Goal: Entertainment & Leisure: Browse casually

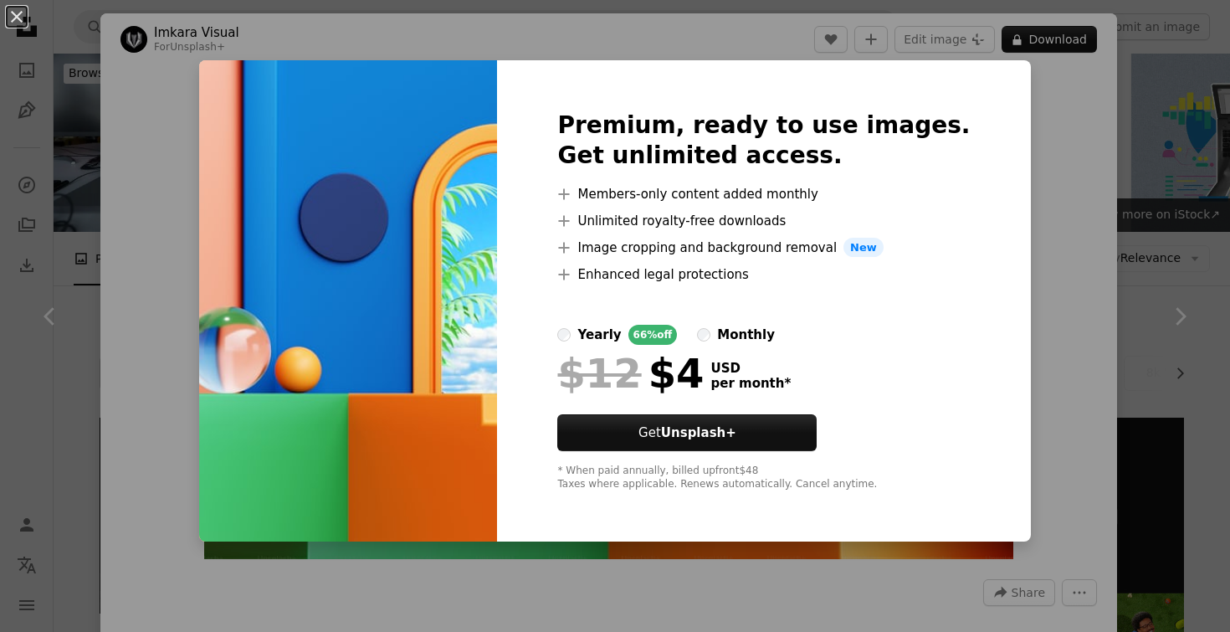
scroll to position [10863, 0]
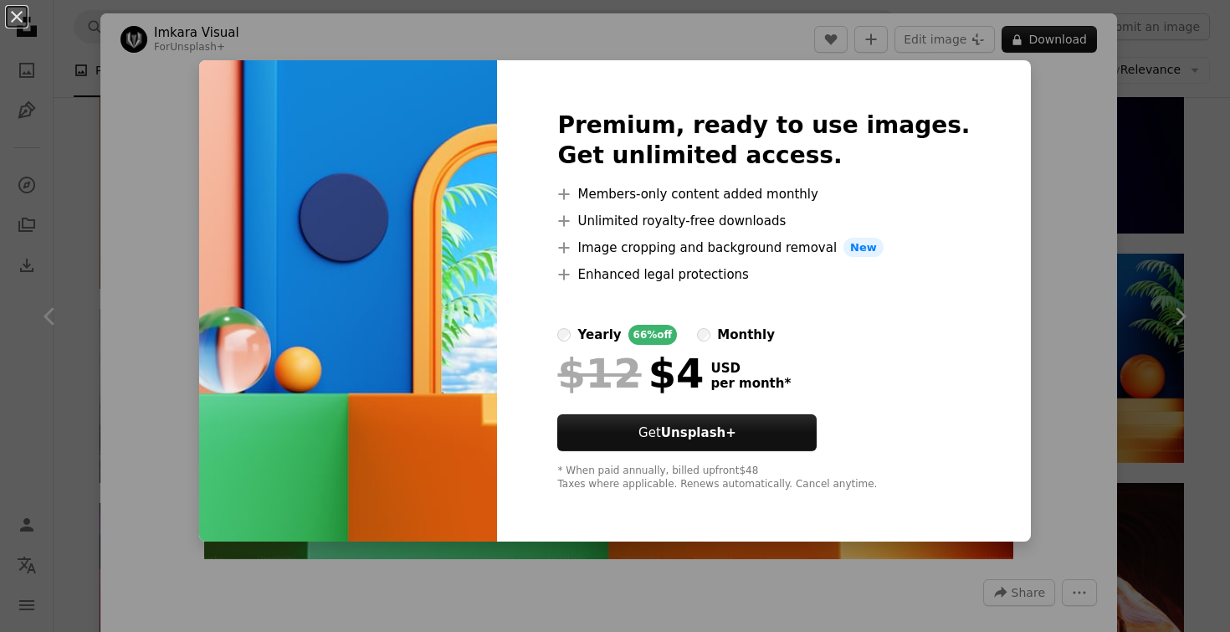
click at [187, 156] on div "An X shape Premium, ready to use images. Get unlimited access. A plus sign Memb…" at bounding box center [615, 316] width 1230 height 632
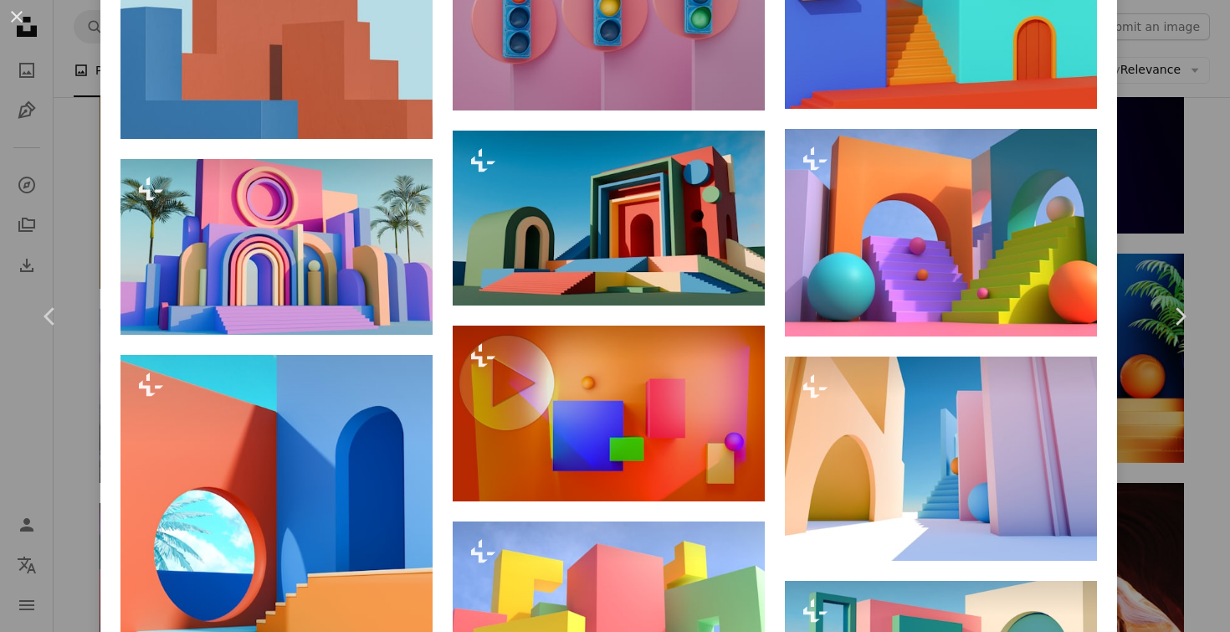
scroll to position [1575, 0]
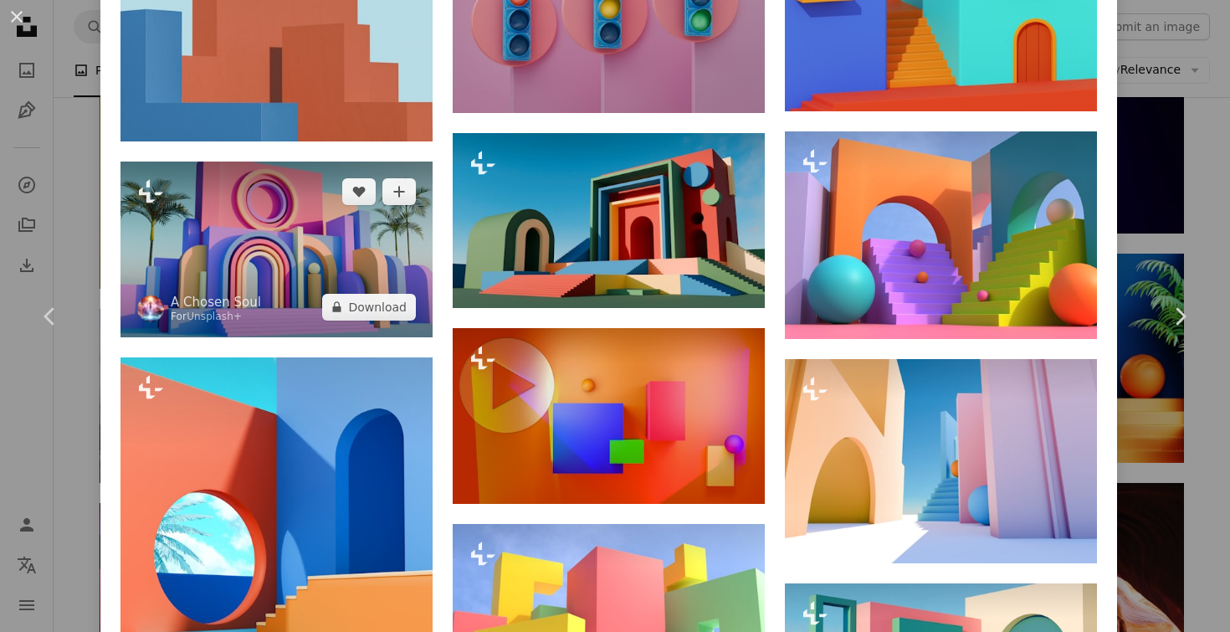
click at [241, 242] on img at bounding box center [277, 250] width 312 height 176
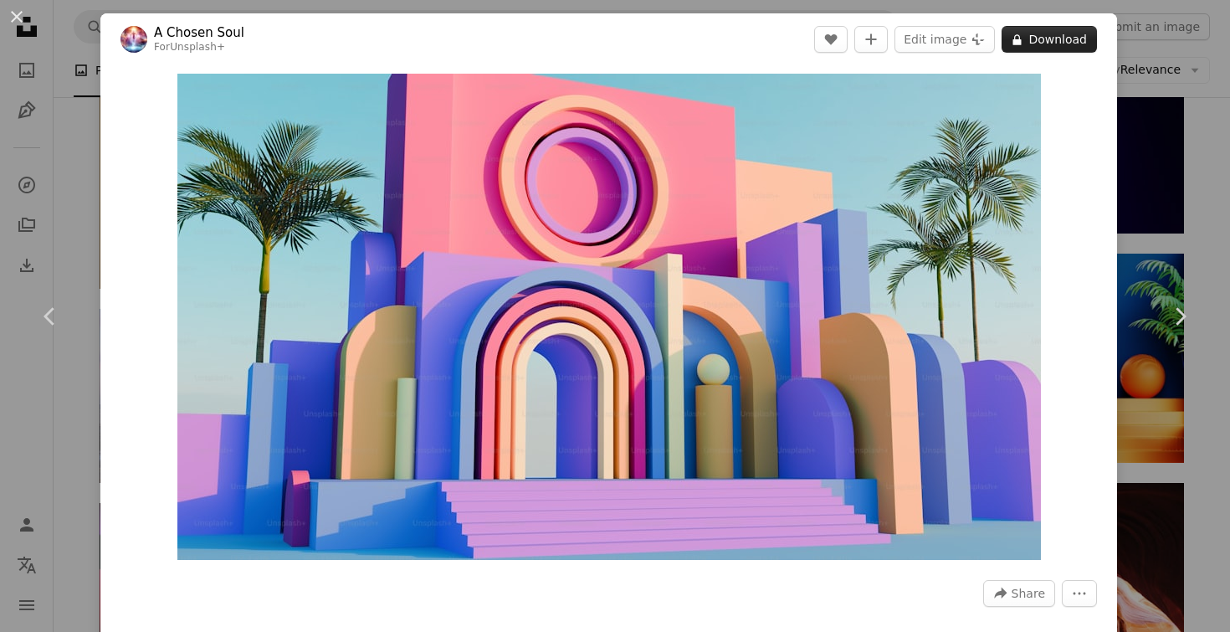
click at [1066, 37] on button "A lock Download" at bounding box center [1049, 39] width 95 height 27
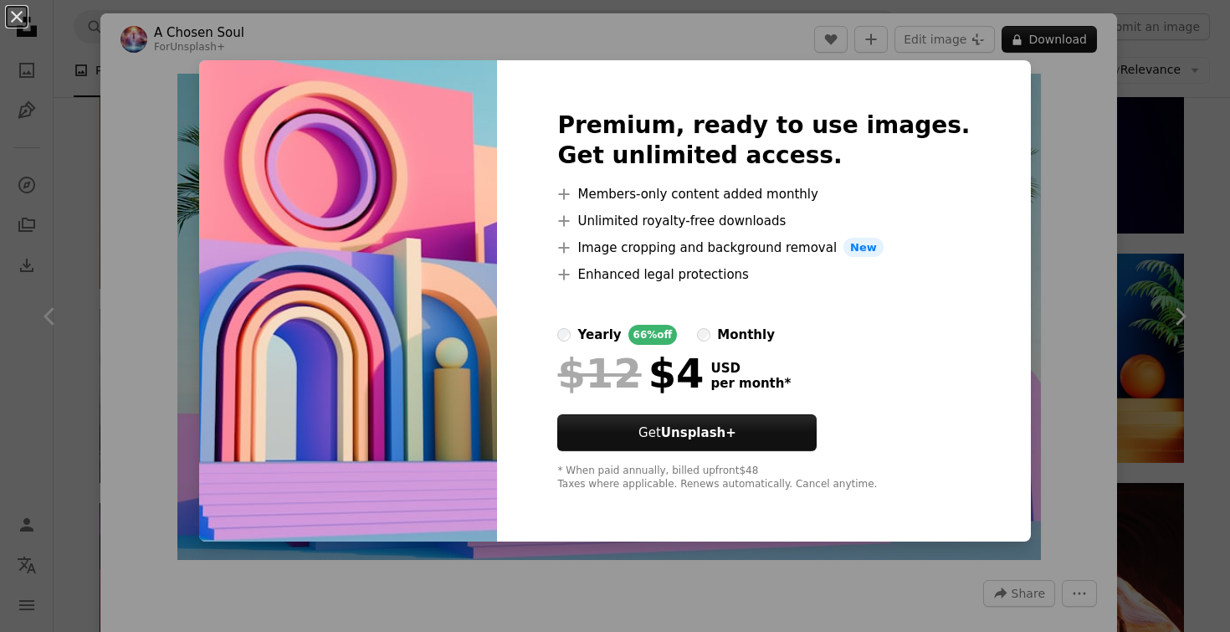
click at [647, 51] on div "An X shape Premium, ready to use images. Get unlimited access. A plus sign Memb…" at bounding box center [615, 316] width 1230 height 632
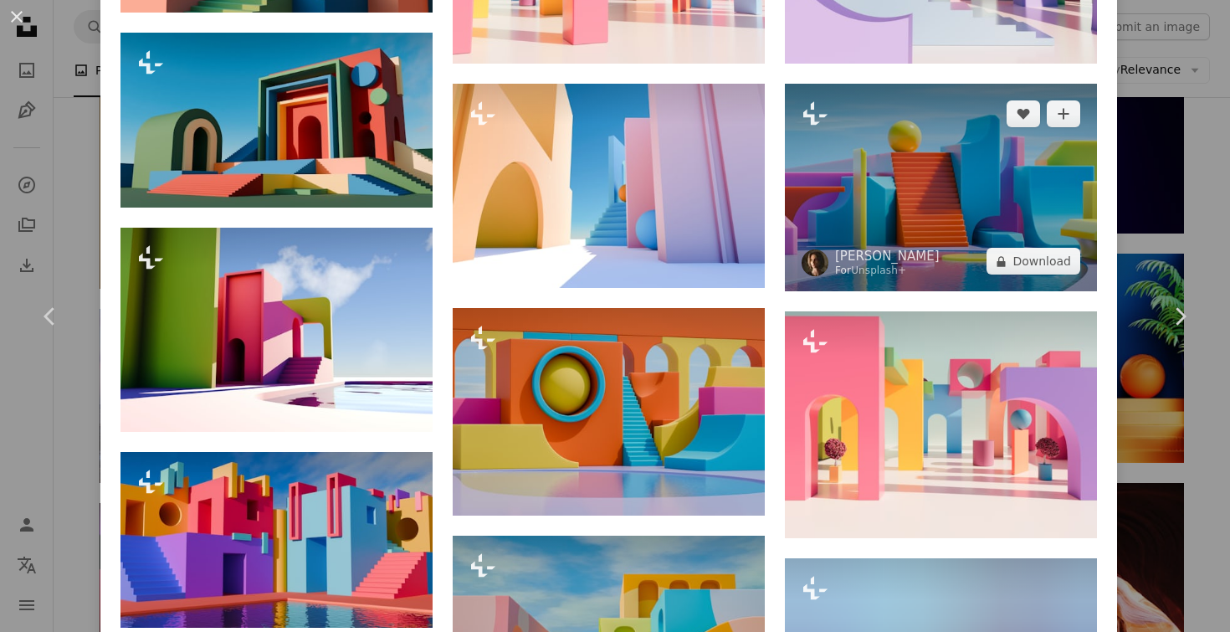
scroll to position [1359, 0]
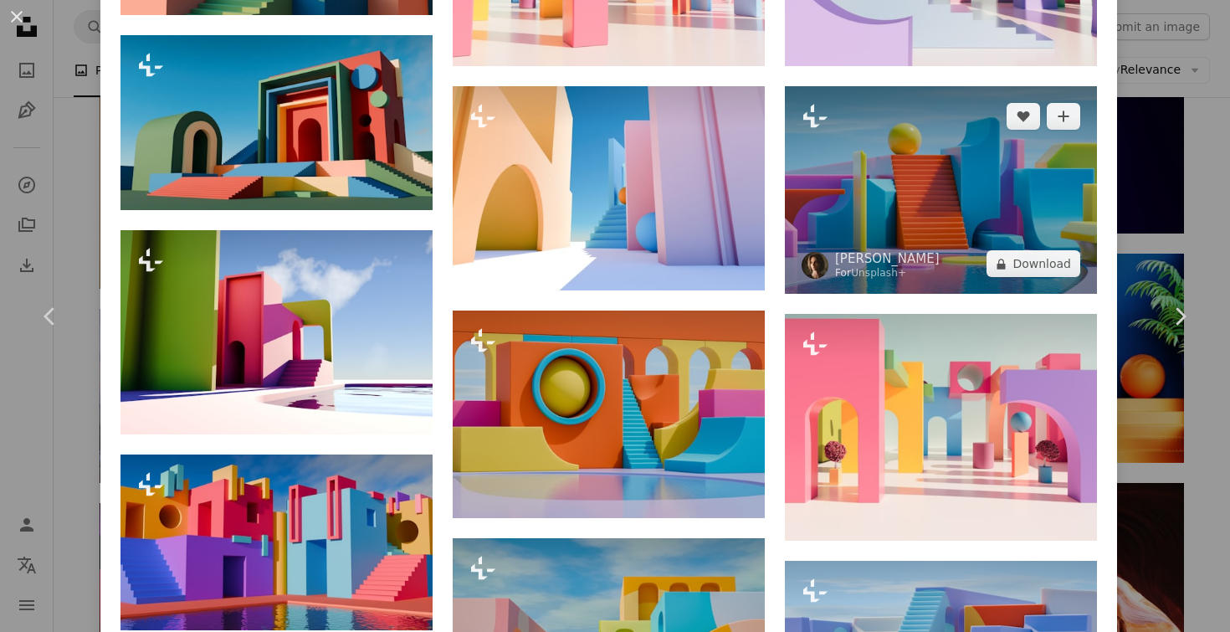
click at [873, 162] on img at bounding box center [941, 190] width 312 height 208
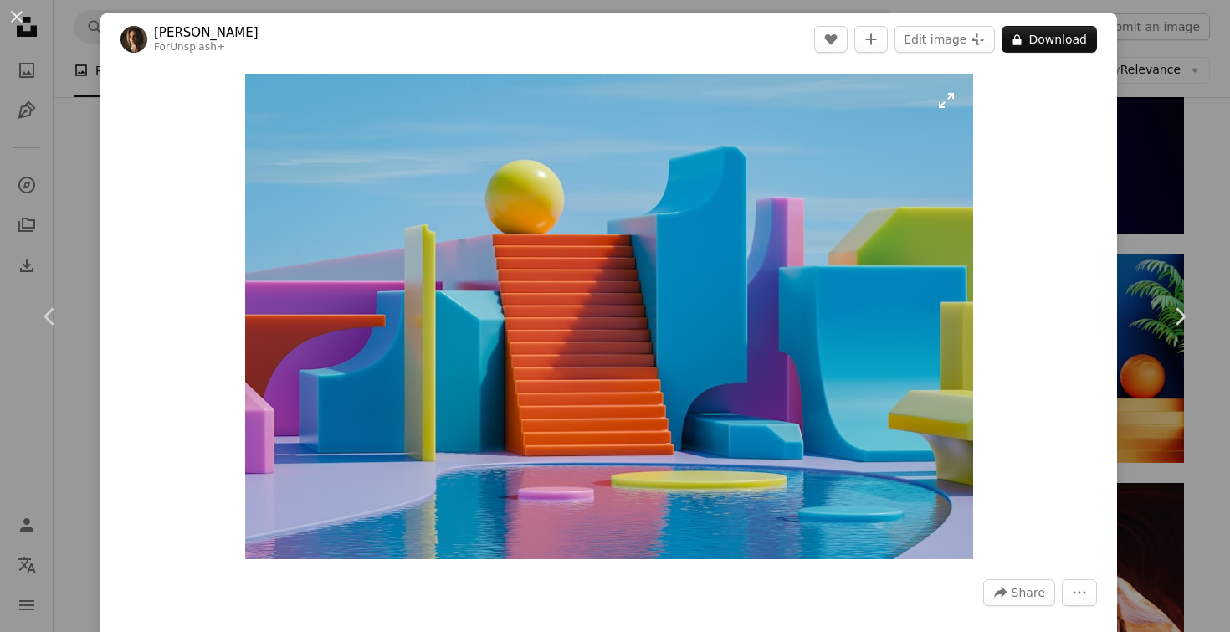
click at [310, 205] on img "Zoom in on this image" at bounding box center [609, 316] width 728 height 485
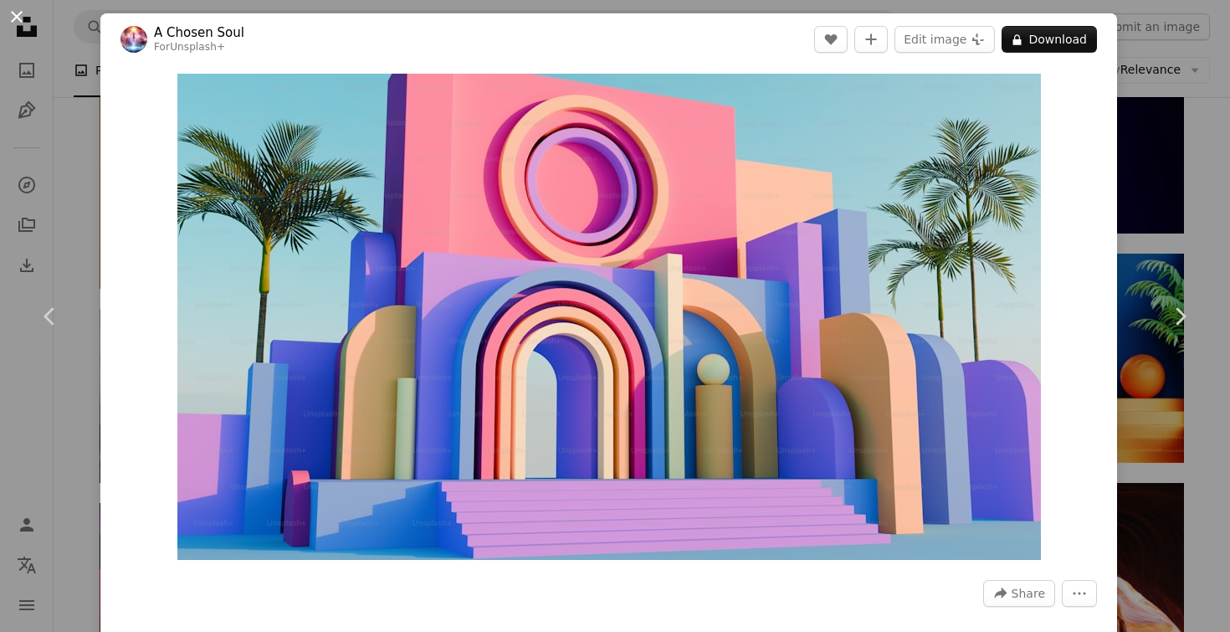
click at [20, 19] on button "An X shape" at bounding box center [17, 17] width 20 height 20
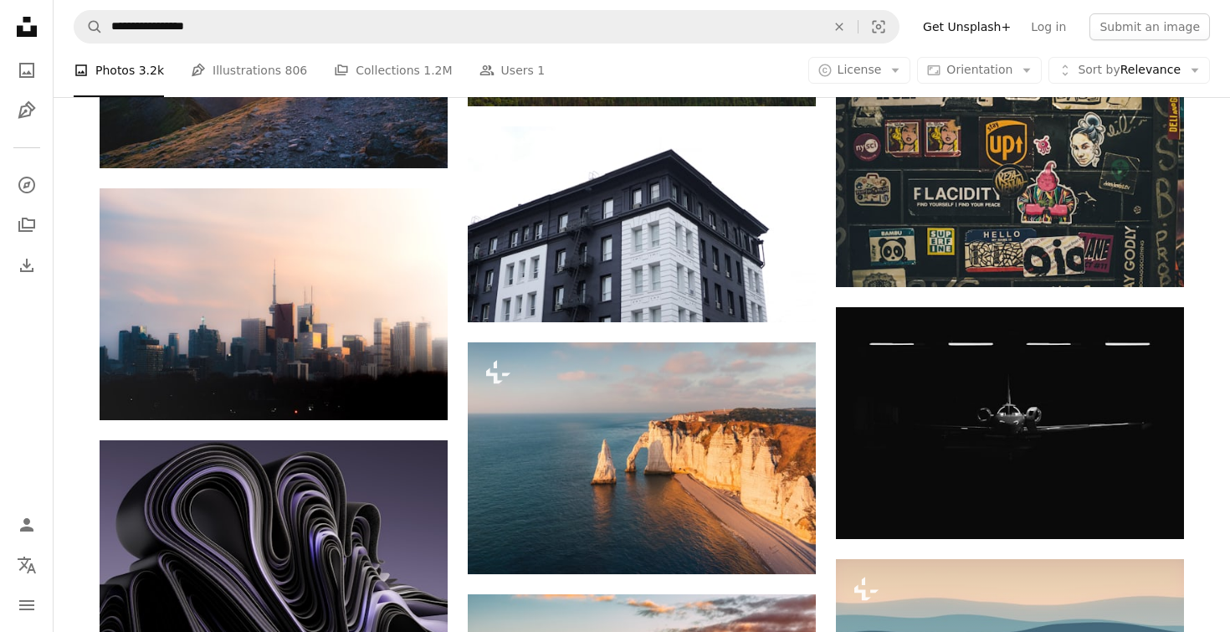
scroll to position [12638, 0]
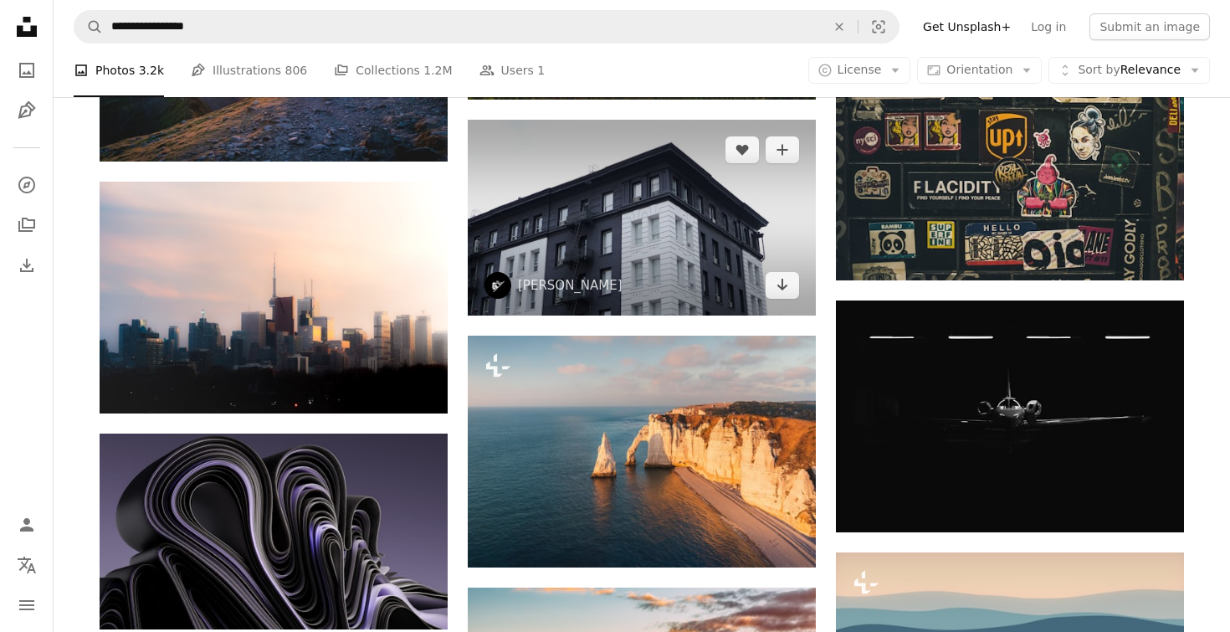
click at [570, 168] on img at bounding box center [642, 218] width 348 height 196
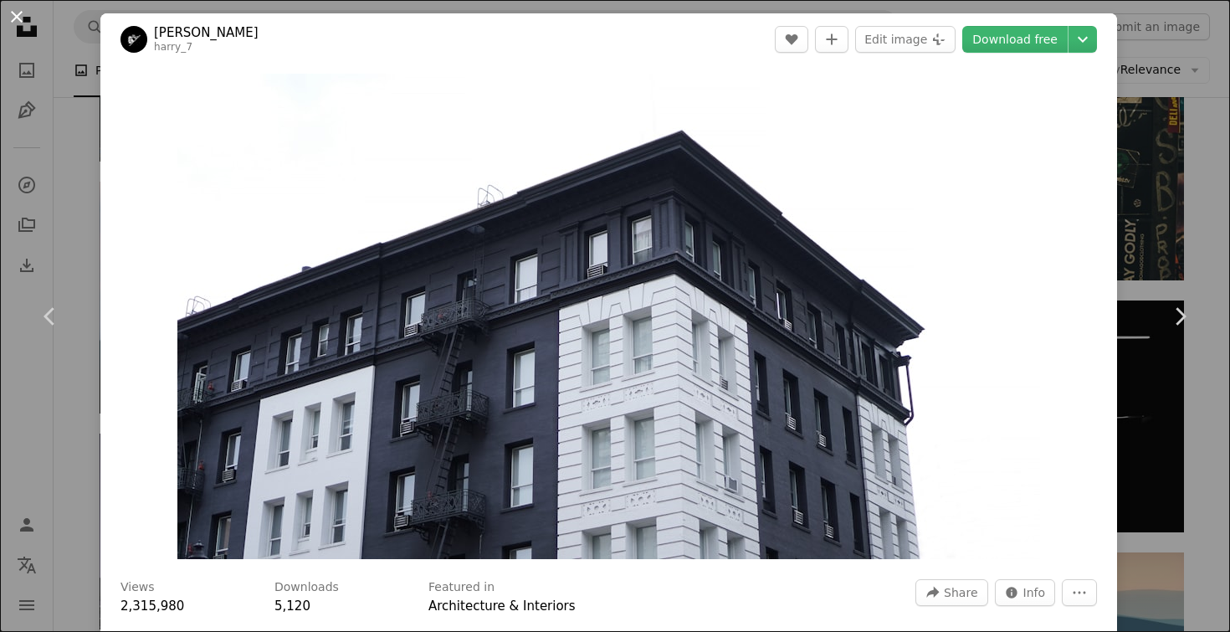
click at [13, 20] on button "An X shape" at bounding box center [17, 17] width 20 height 20
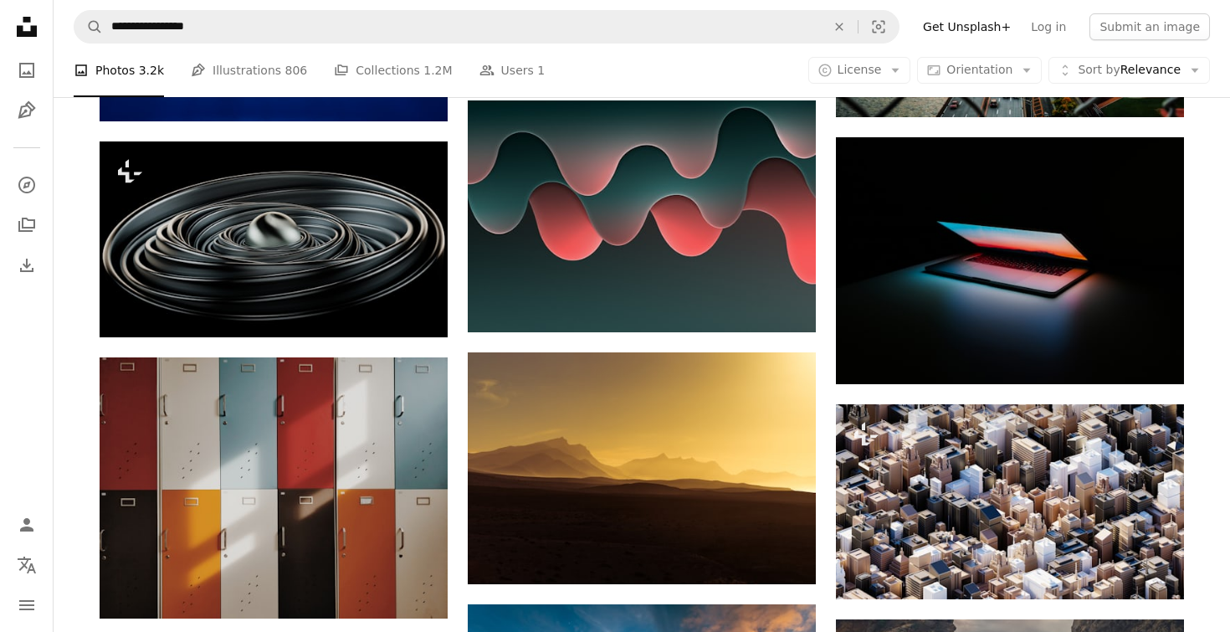
scroll to position [15904, 0]
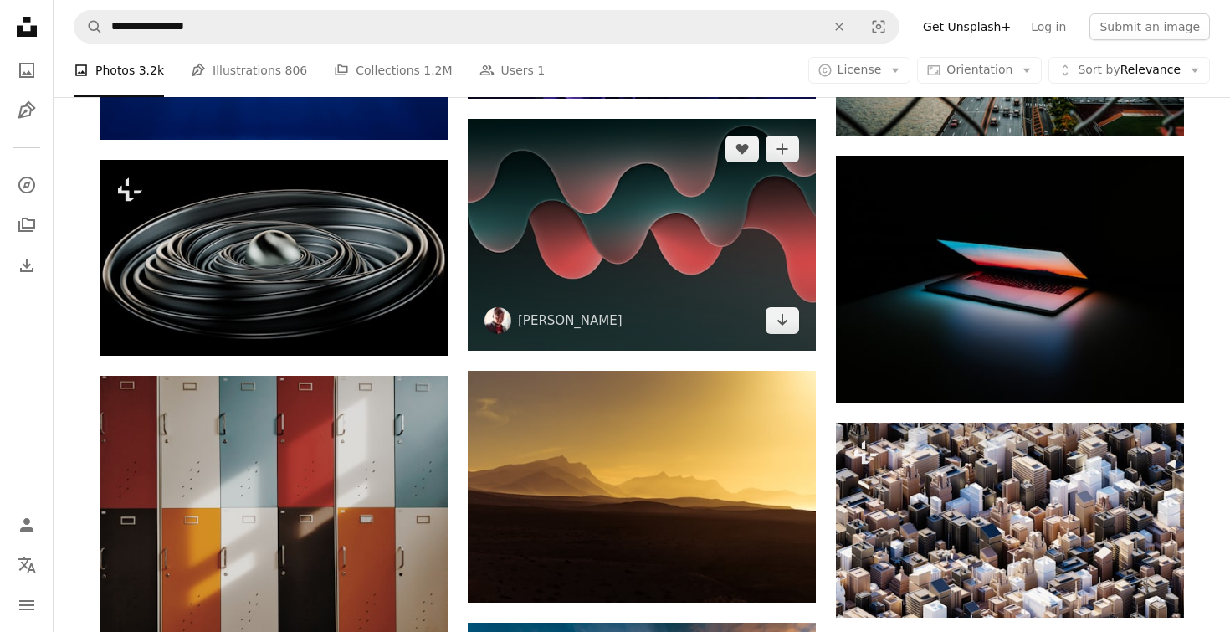
click at [502, 236] on img at bounding box center [642, 235] width 348 height 232
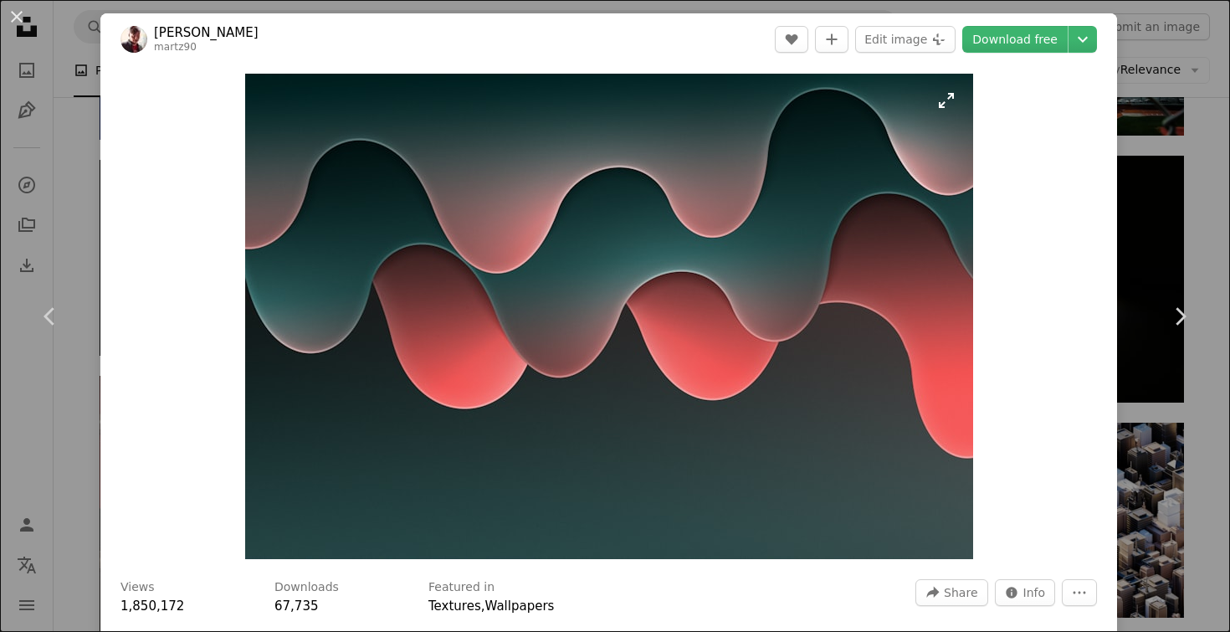
click at [576, 223] on img "Zoom in on this image" at bounding box center [609, 316] width 728 height 485
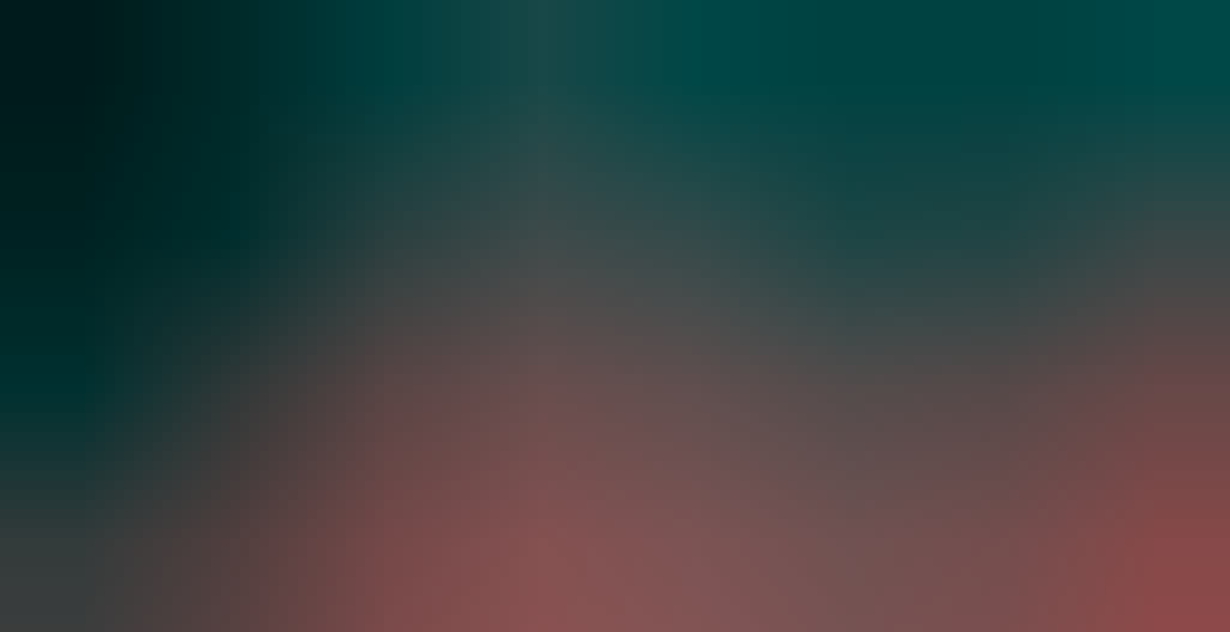
scroll to position [95, 0]
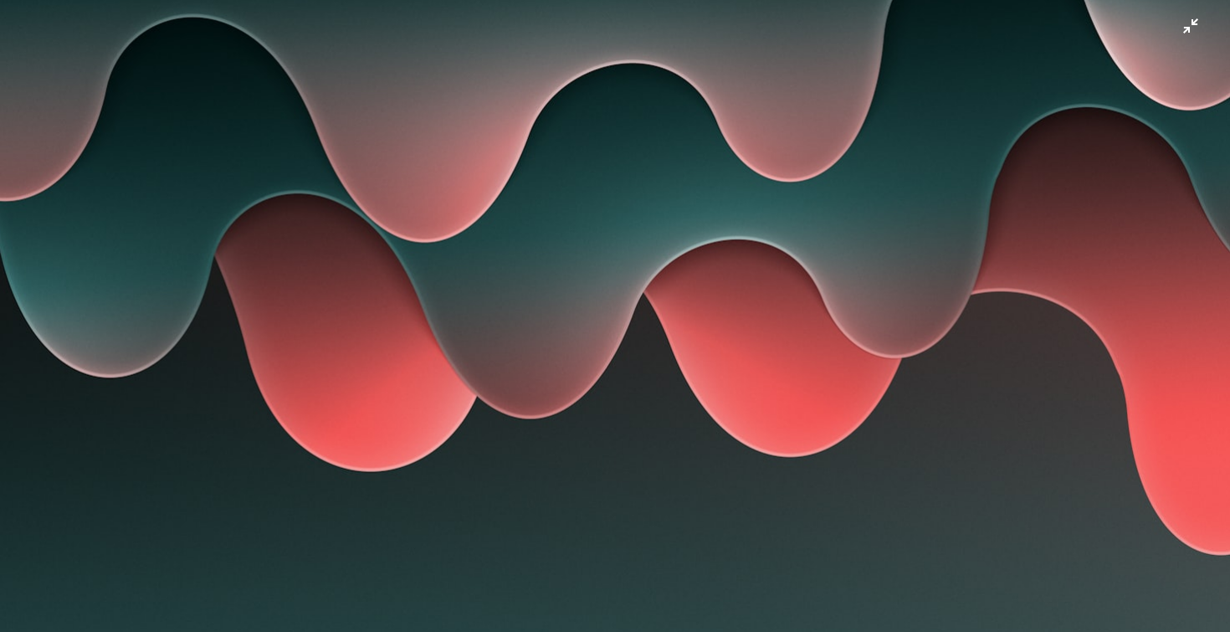
click at [1191, 33] on img "Zoom out on this image" at bounding box center [615, 315] width 1232 height 821
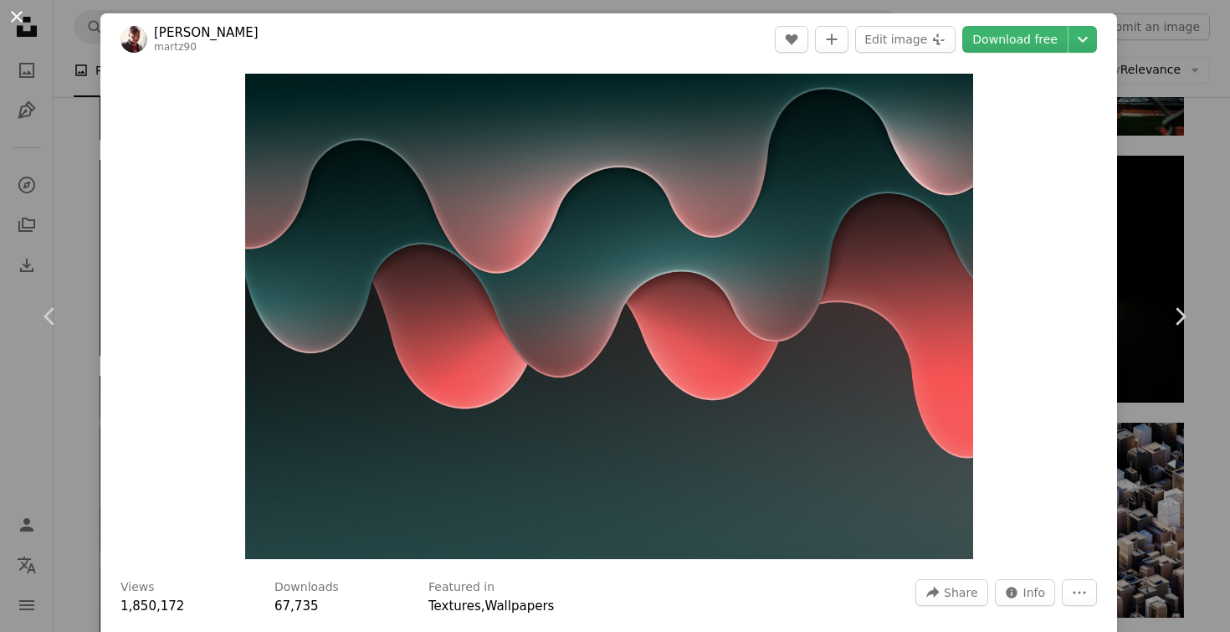
click at [16, 20] on button "An X shape" at bounding box center [17, 17] width 20 height 20
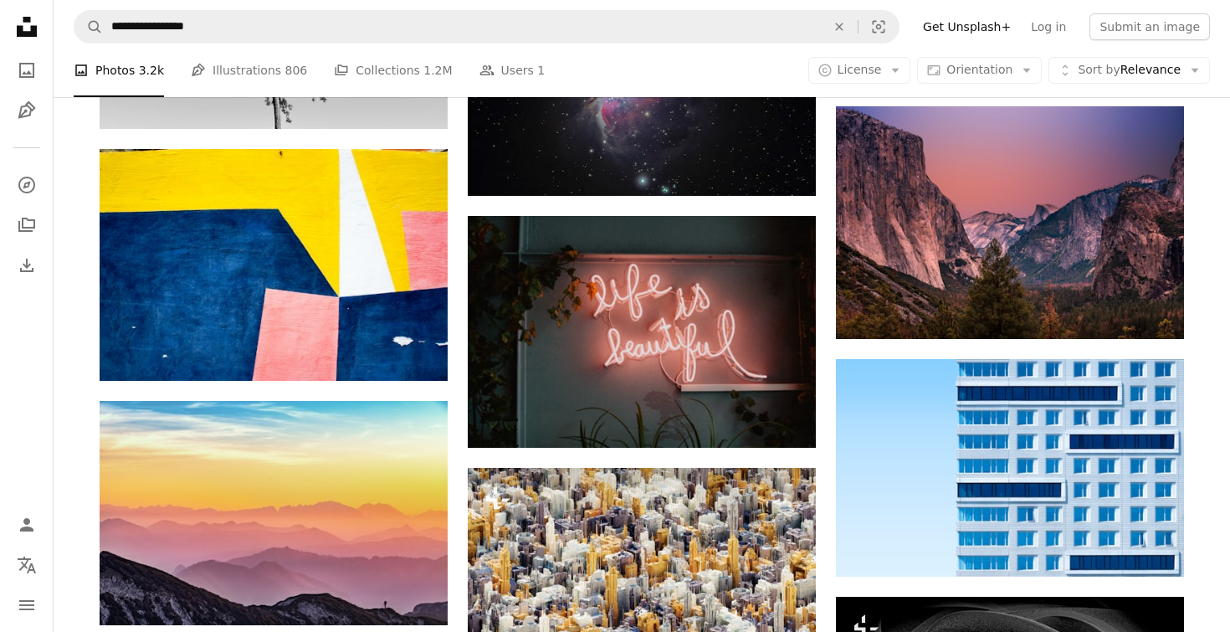
scroll to position [27484, 0]
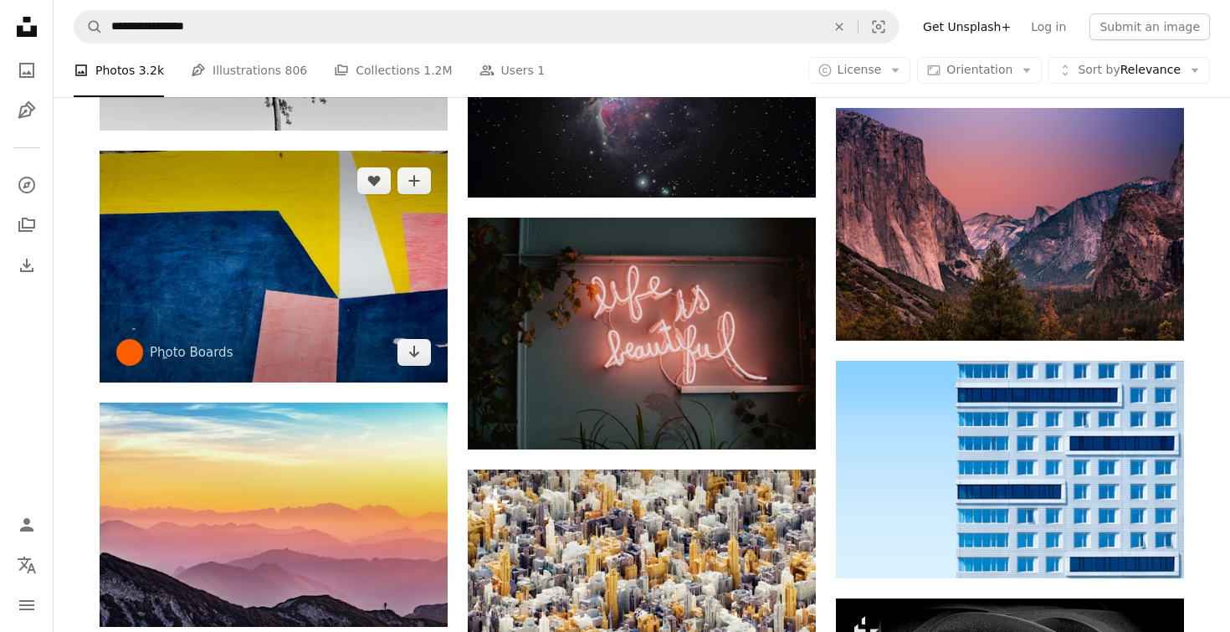
click at [271, 236] on img at bounding box center [274, 267] width 348 height 232
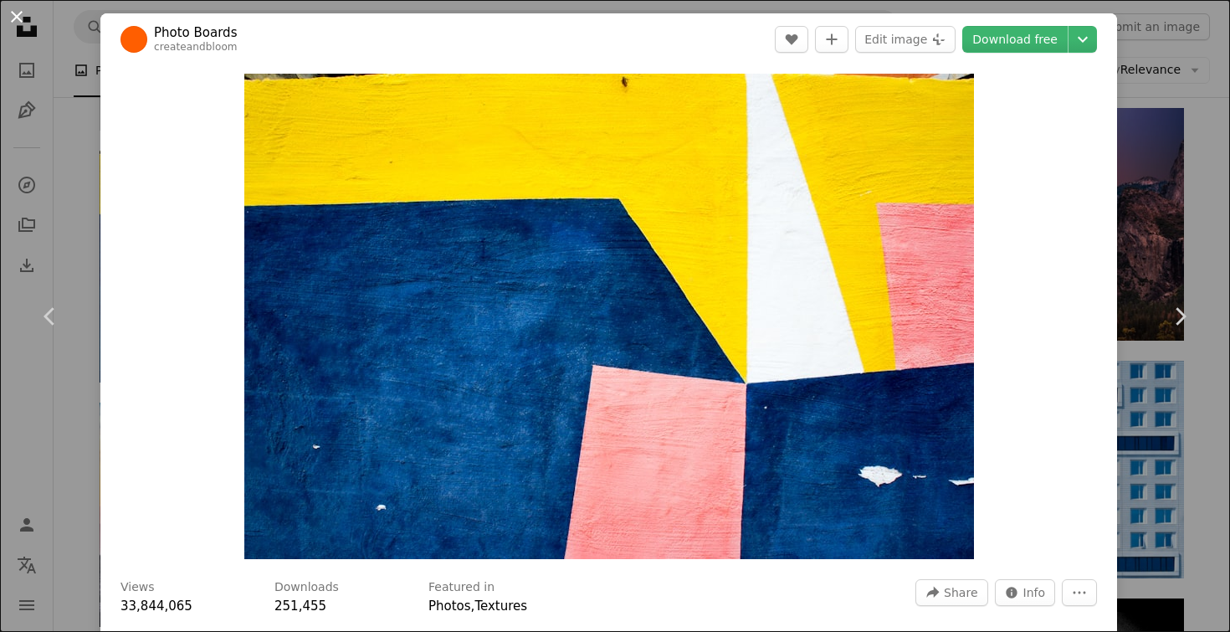
click at [18, 21] on button "An X shape" at bounding box center [17, 17] width 20 height 20
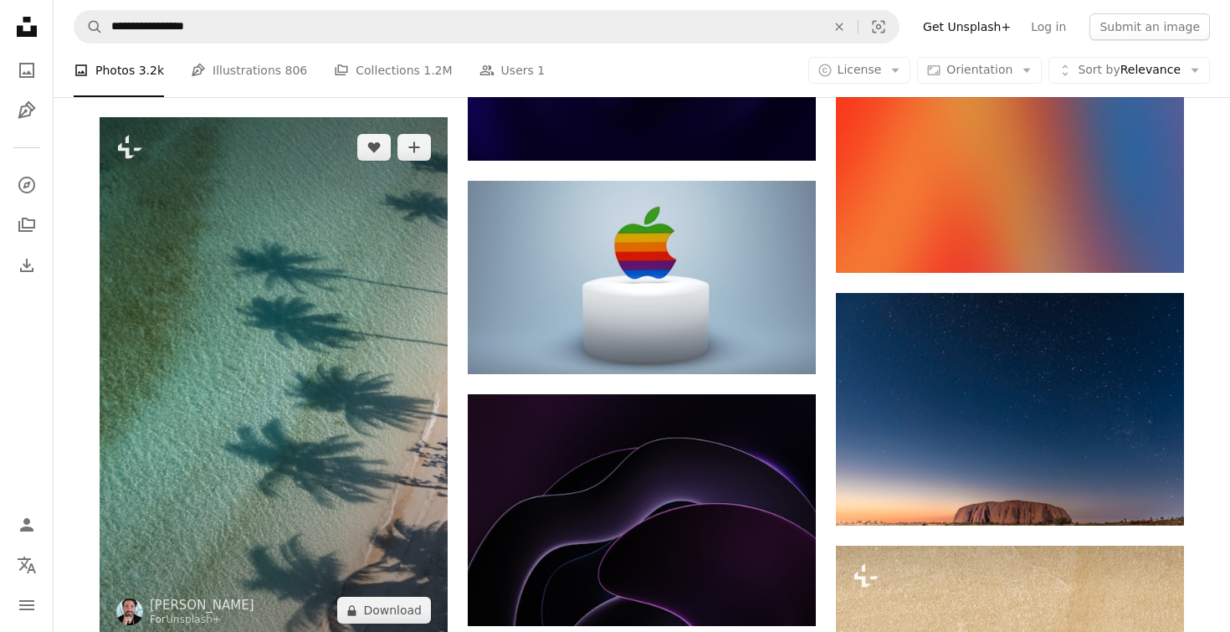
scroll to position [33731, 0]
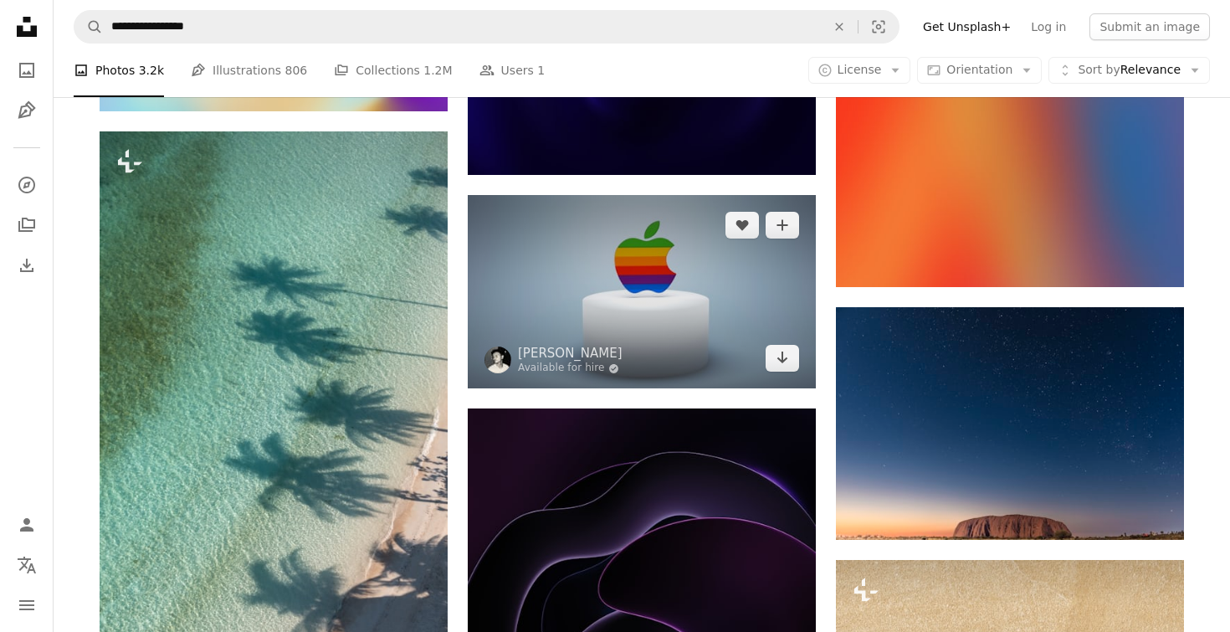
click at [512, 266] on img at bounding box center [642, 291] width 348 height 193
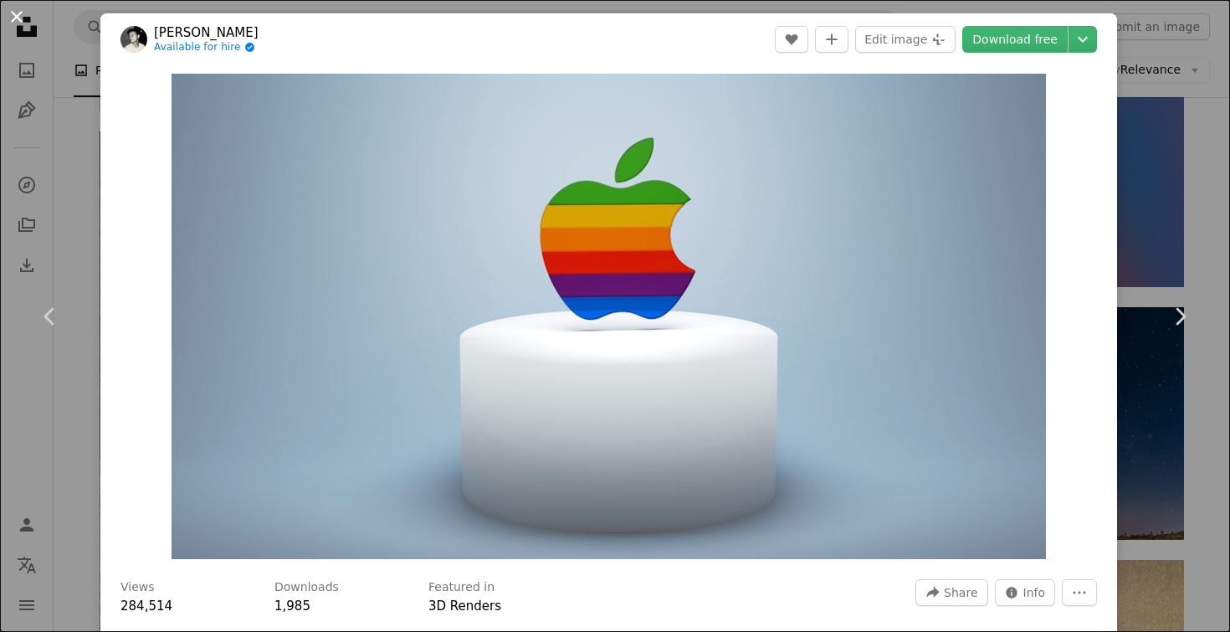
click at [27, 18] on button "An X shape" at bounding box center [17, 17] width 20 height 20
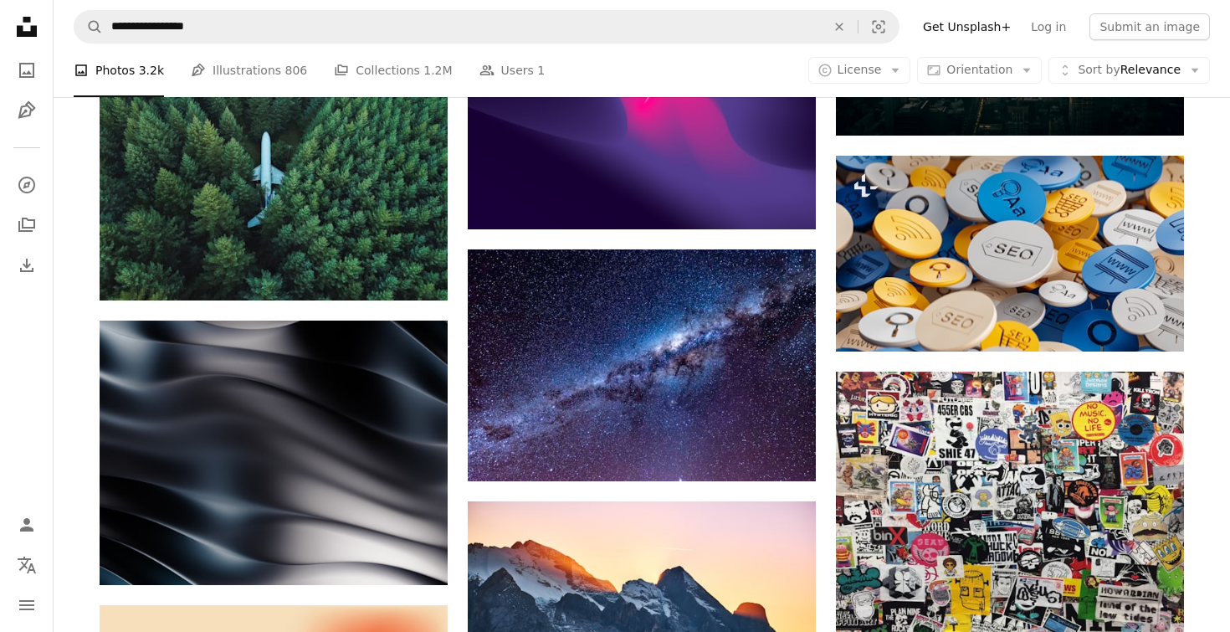
scroll to position [36113, 0]
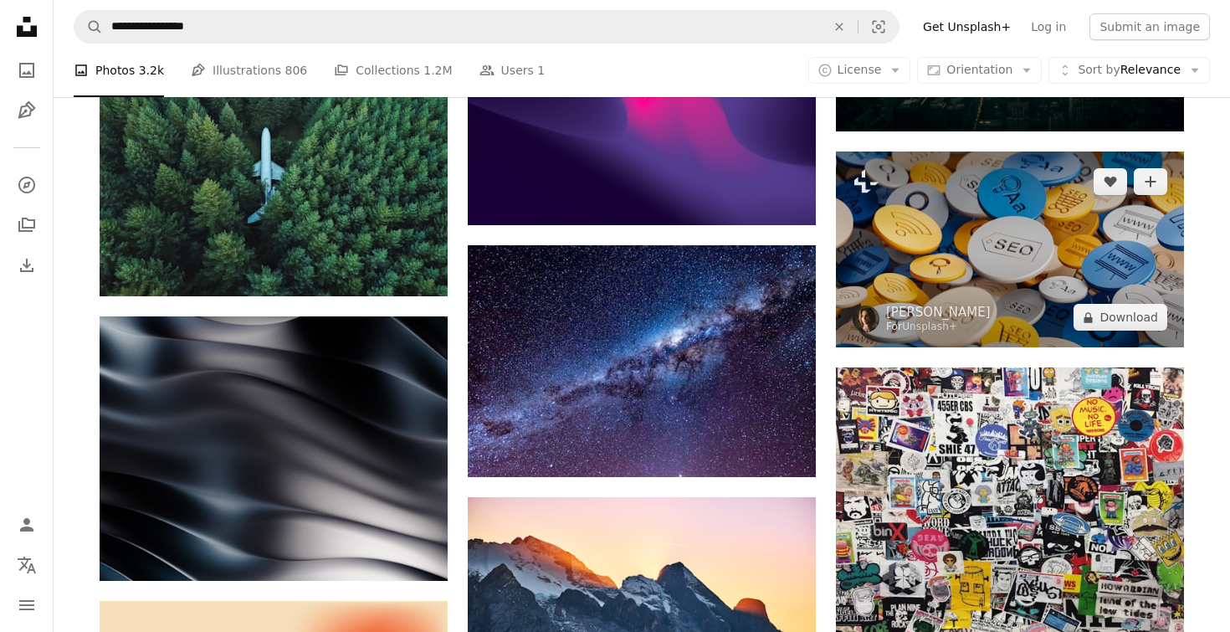
click at [928, 204] on img at bounding box center [1010, 249] width 348 height 196
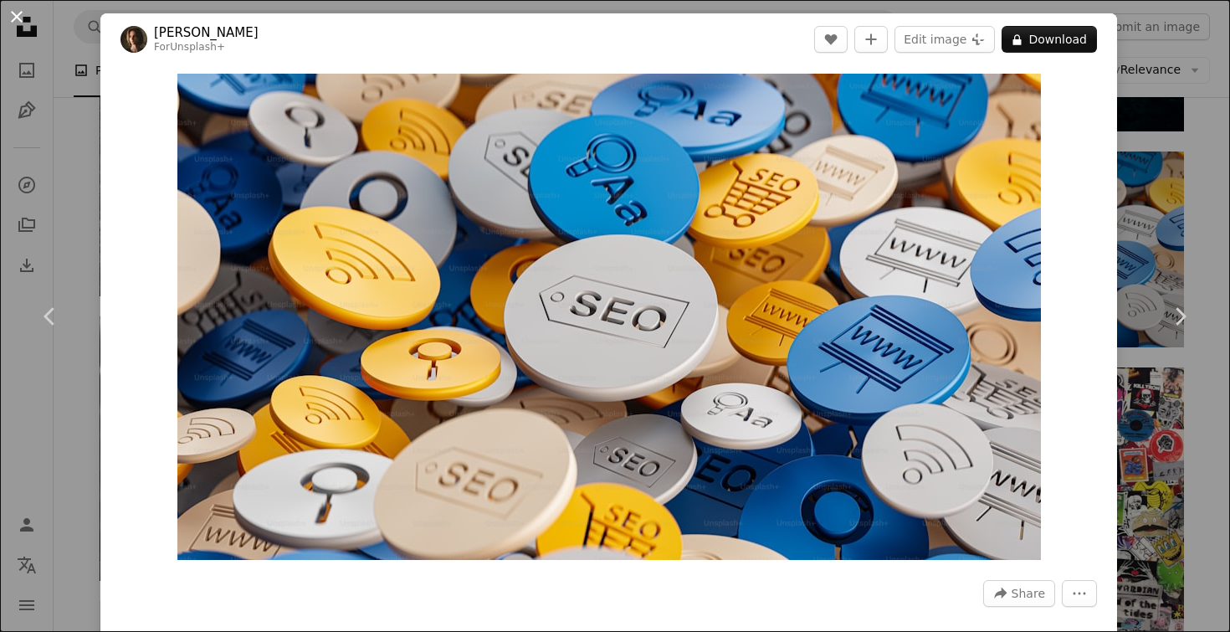
click at [12, 13] on button "An X shape" at bounding box center [17, 17] width 20 height 20
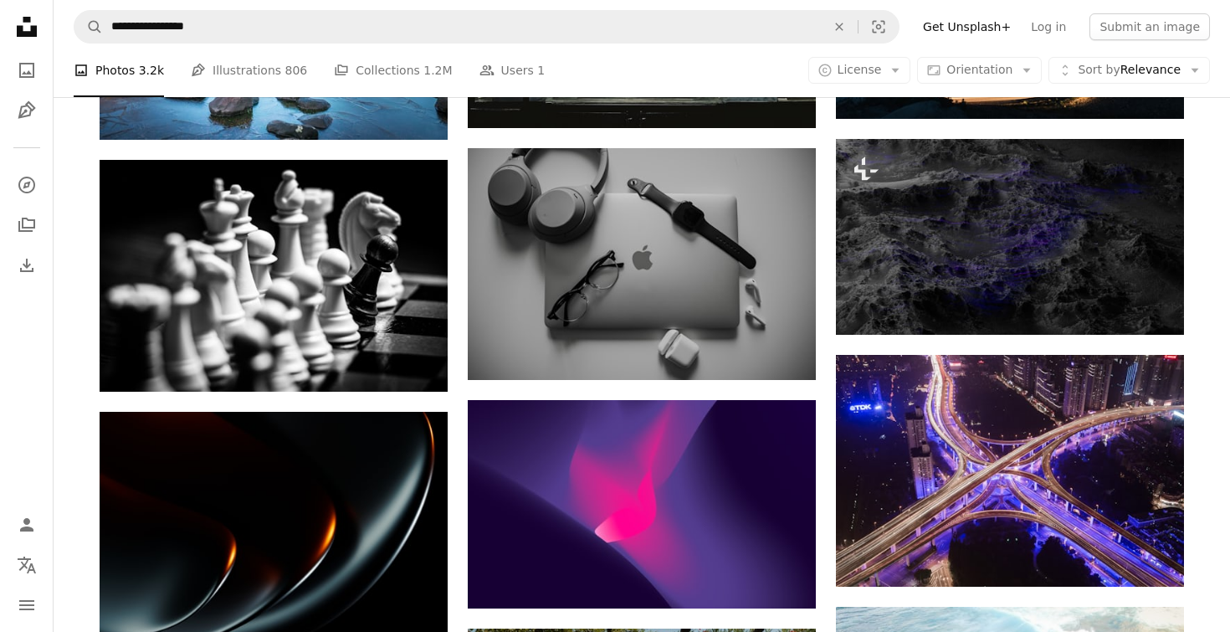
scroll to position [19621, 0]
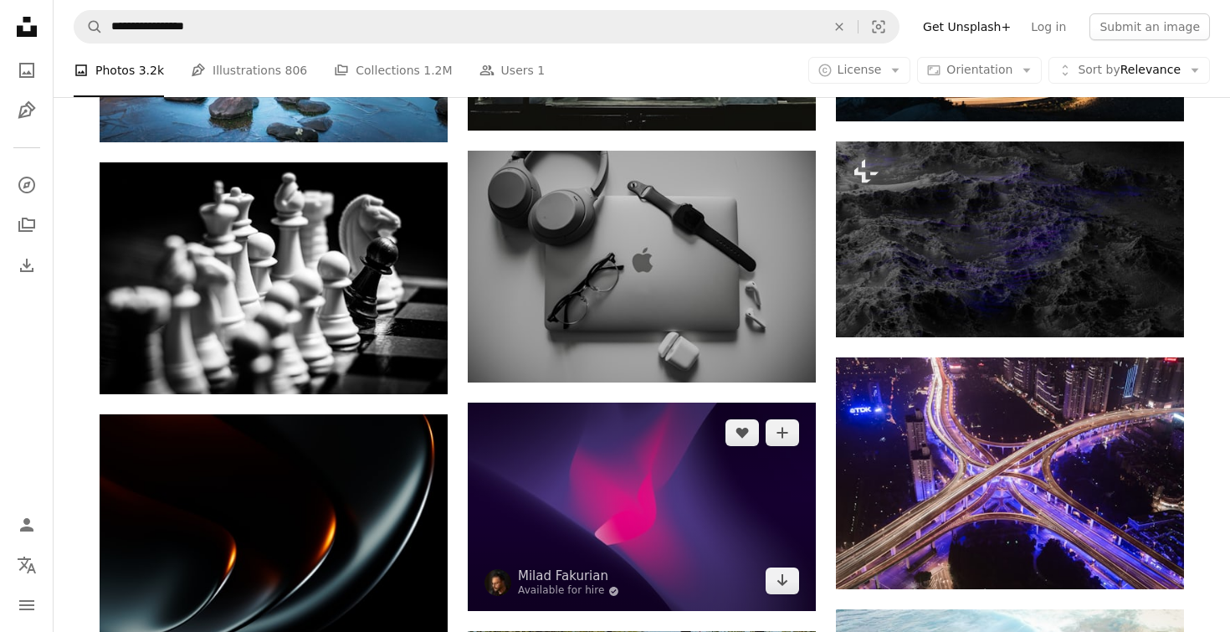
click at [671, 469] on img at bounding box center [642, 507] width 348 height 209
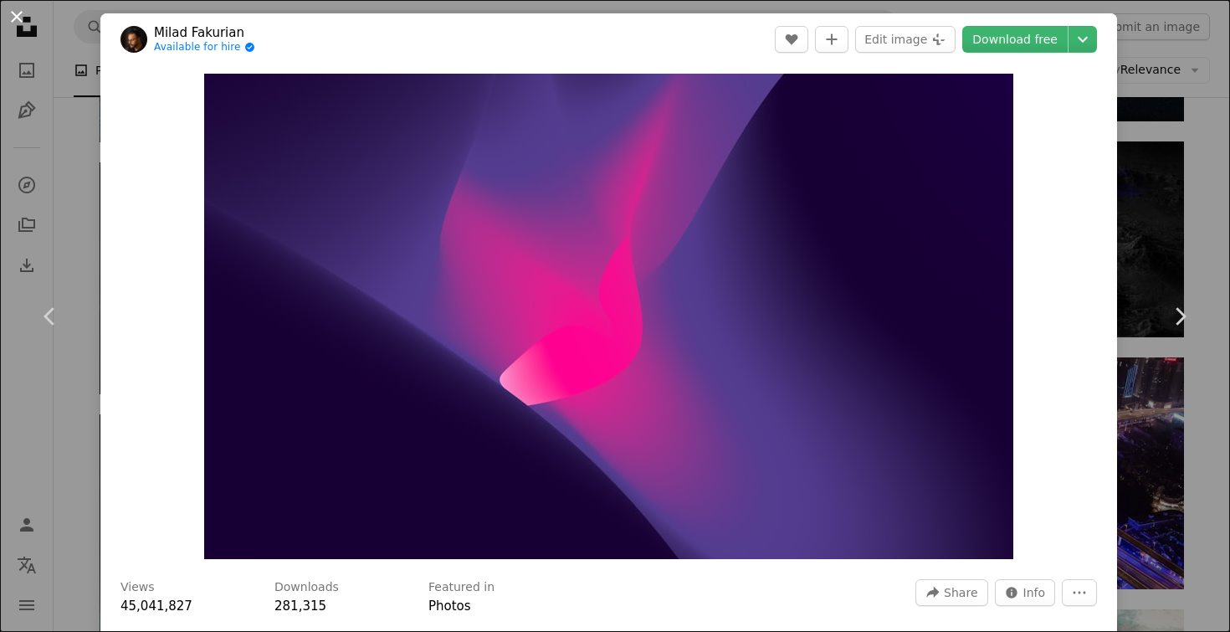
click at [18, 20] on button "An X shape" at bounding box center [17, 17] width 20 height 20
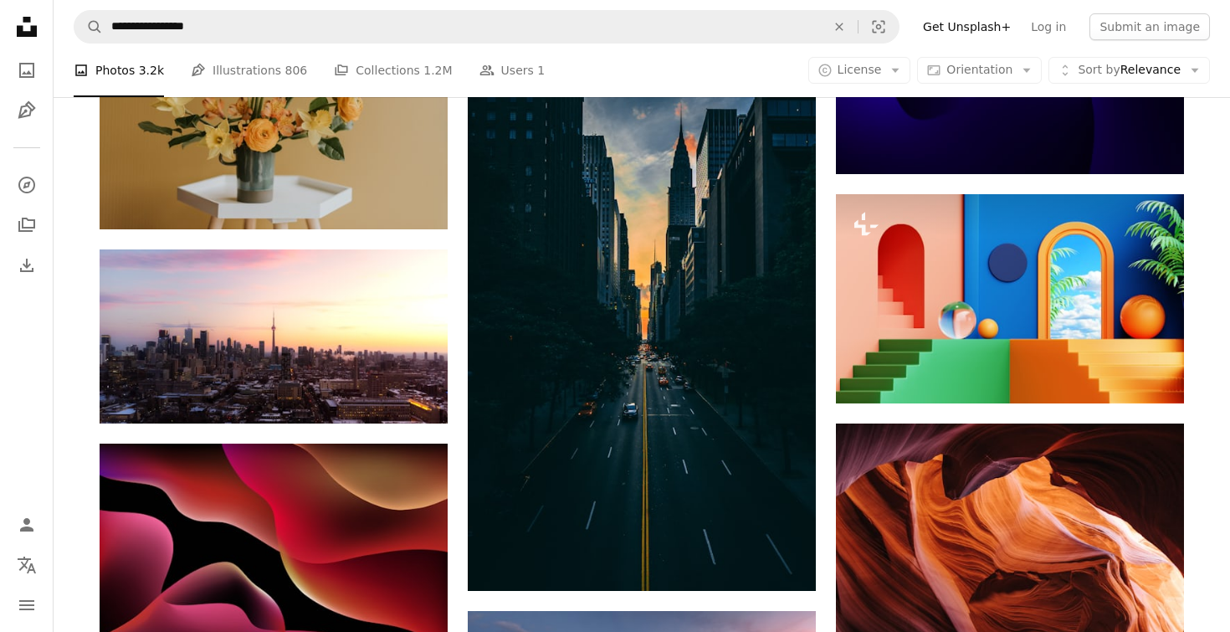
scroll to position [10919, 0]
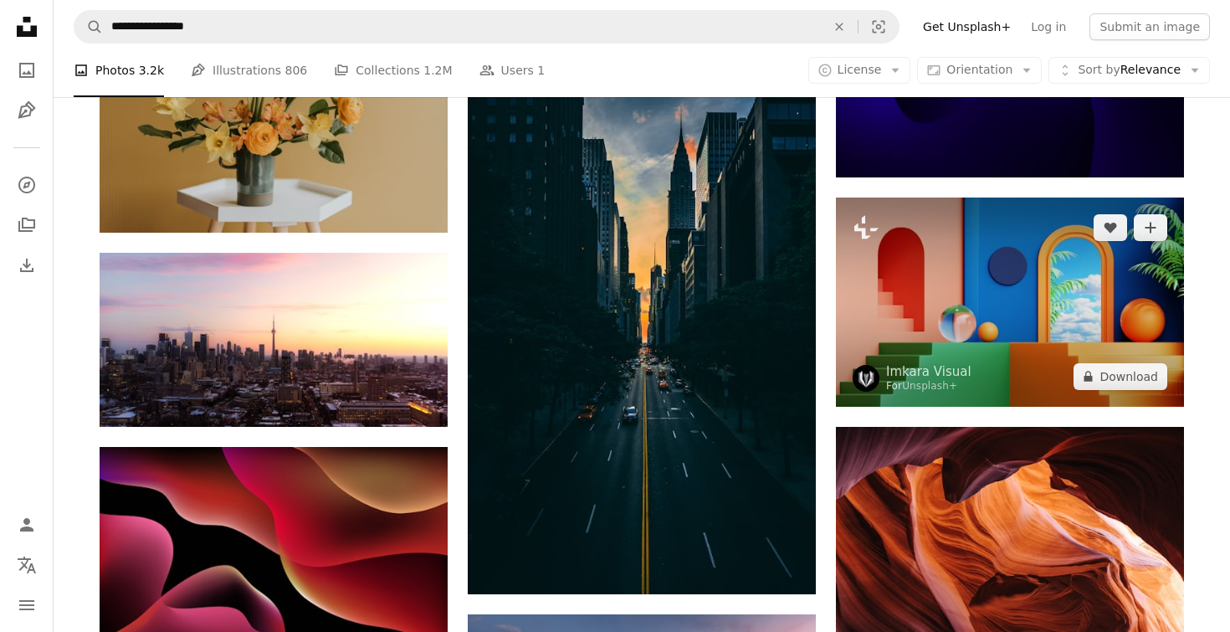
click at [1000, 300] on img at bounding box center [1010, 301] width 348 height 209
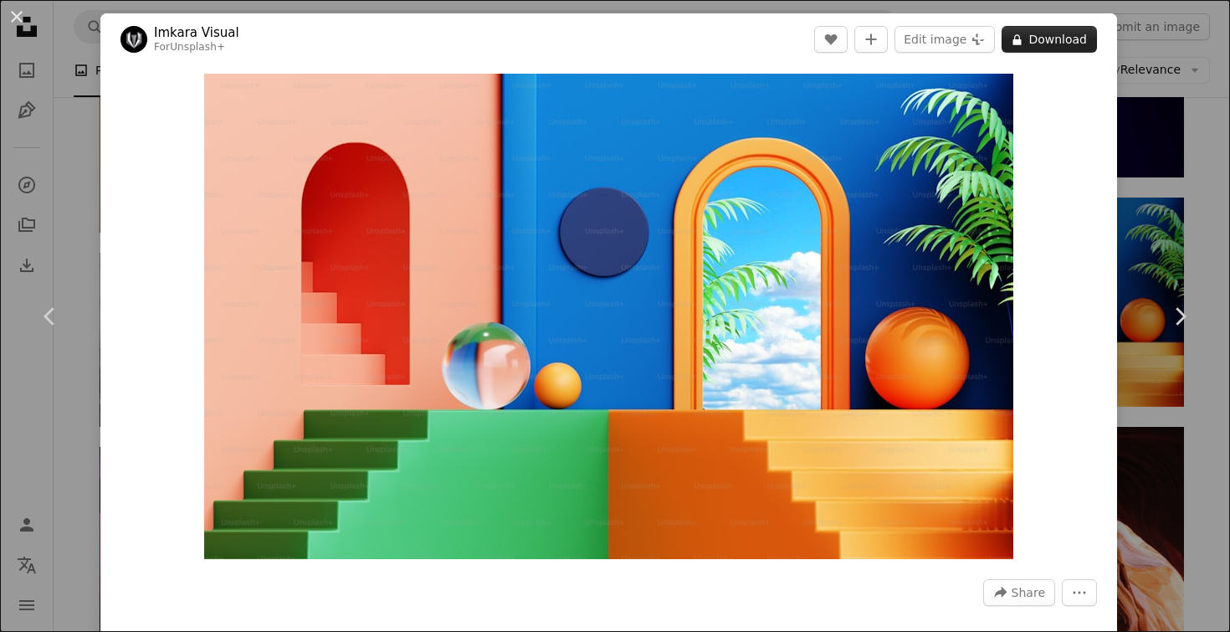
click at [1093, 47] on button "A lock Download" at bounding box center [1049, 39] width 95 height 27
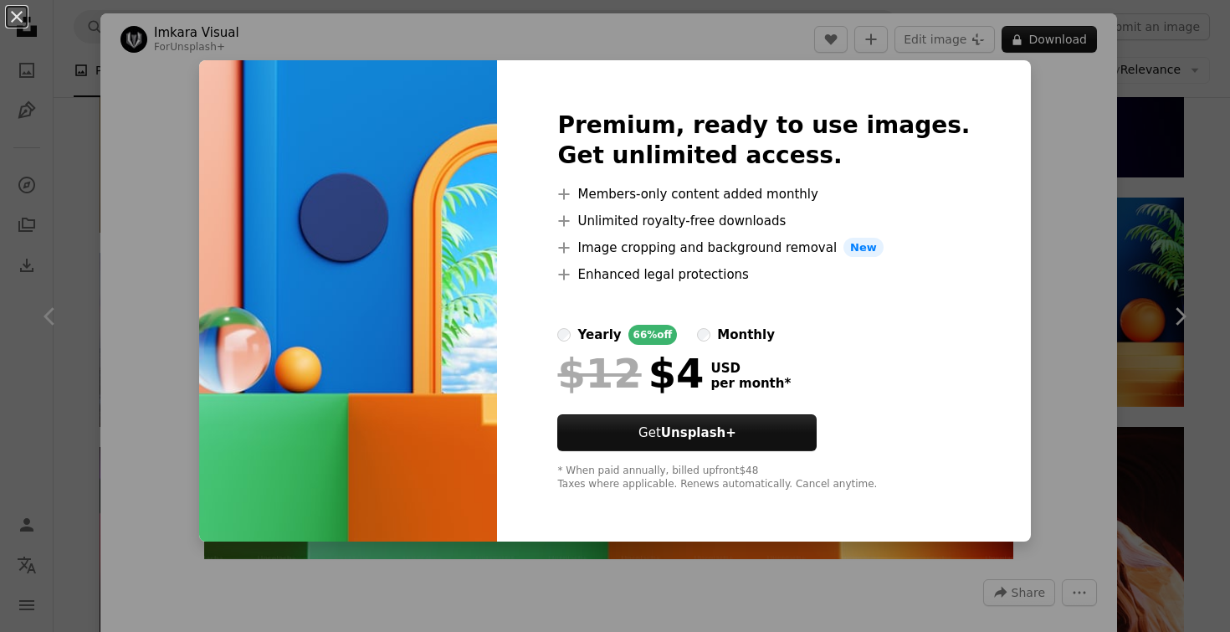
click at [485, 209] on img at bounding box center [348, 301] width 298 height 482
click at [465, 197] on img at bounding box center [348, 301] width 298 height 482
click at [1039, 142] on div "An X shape Premium, ready to use images. Get unlimited access. A plus sign Memb…" at bounding box center [615, 316] width 1230 height 632
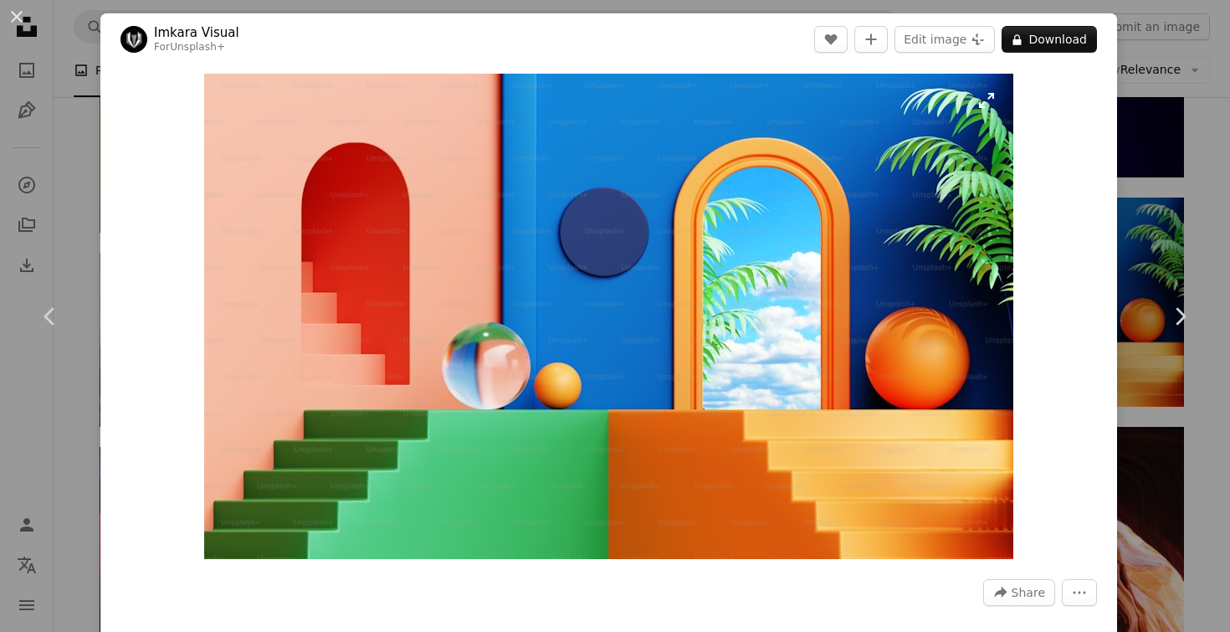
click at [669, 208] on img "Zoom in on this image" at bounding box center [608, 316] width 809 height 485
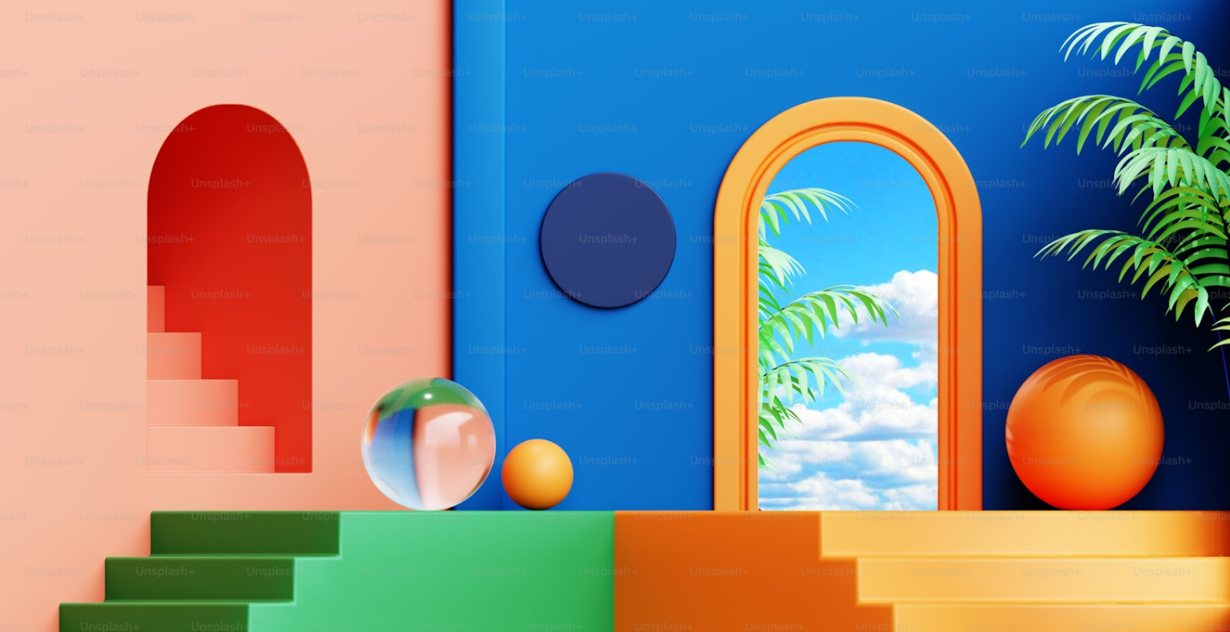
scroll to position [54, 0]
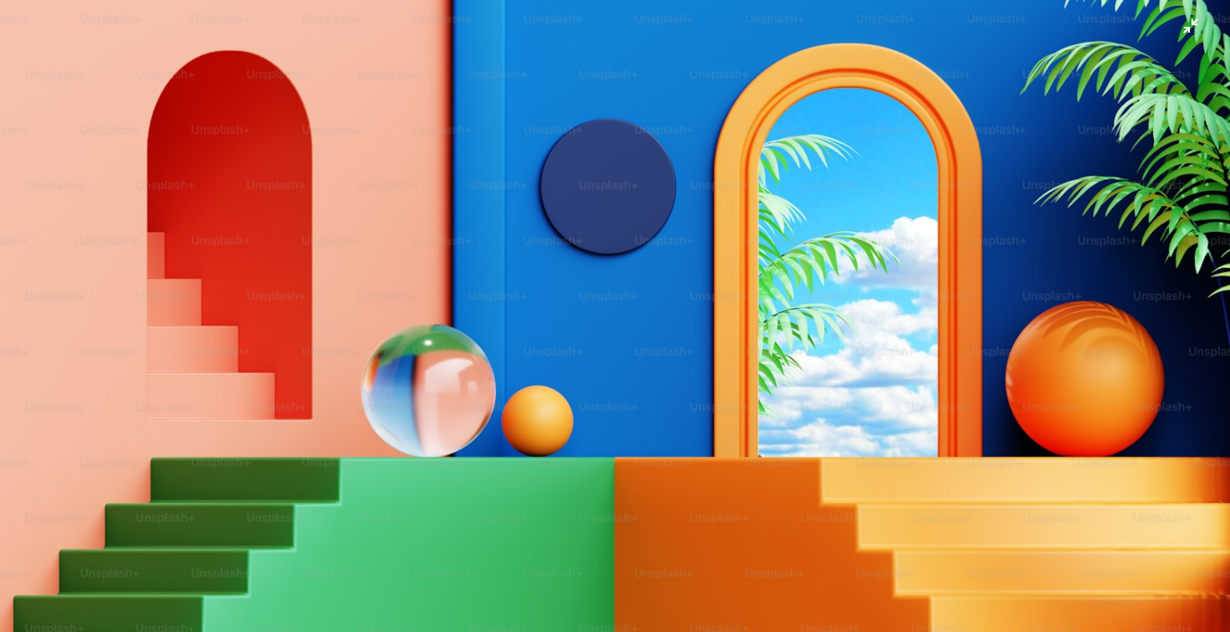
click at [432, 192] on img "Zoom out on this image" at bounding box center [615, 315] width 1232 height 739
click at [432, 192] on img "Zoom out on this image" at bounding box center [608, 316] width 809 height 485
click at [432, 192] on img "Zoom out on this image" at bounding box center [615, 315] width 1232 height 739
click at [432, 192] on img "Zoom out on this image" at bounding box center [608, 316] width 809 height 485
click at [432, 192] on img "Zoom out on this image" at bounding box center [615, 315] width 1232 height 739
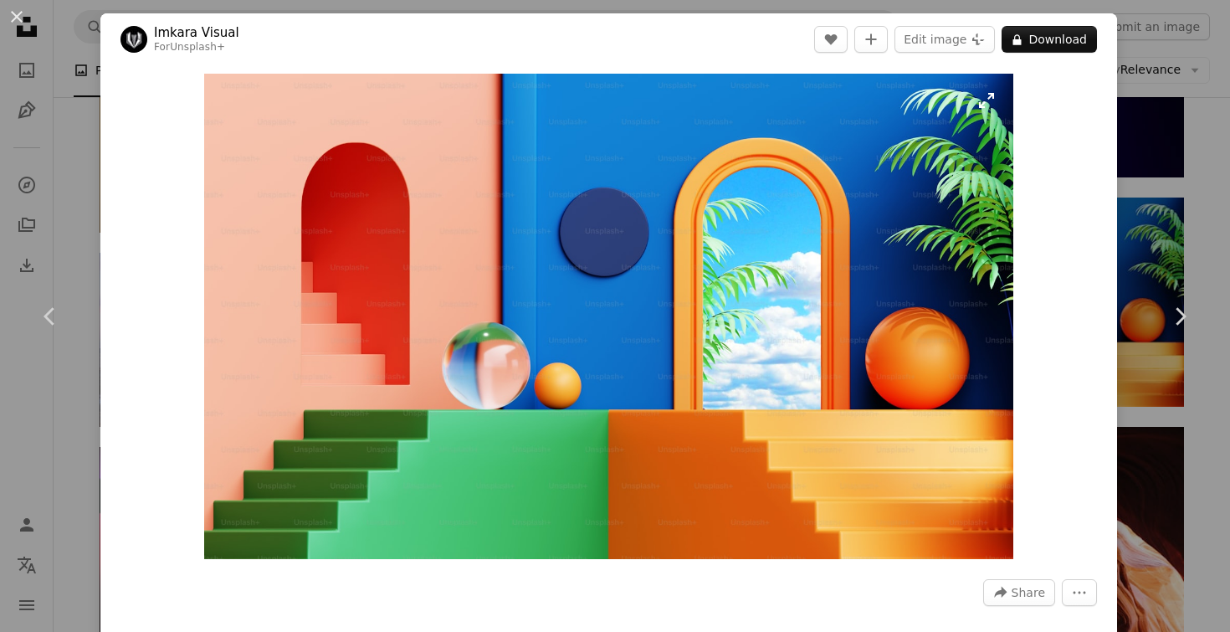
click at [432, 192] on img "Zoom in on this image" at bounding box center [608, 316] width 809 height 485
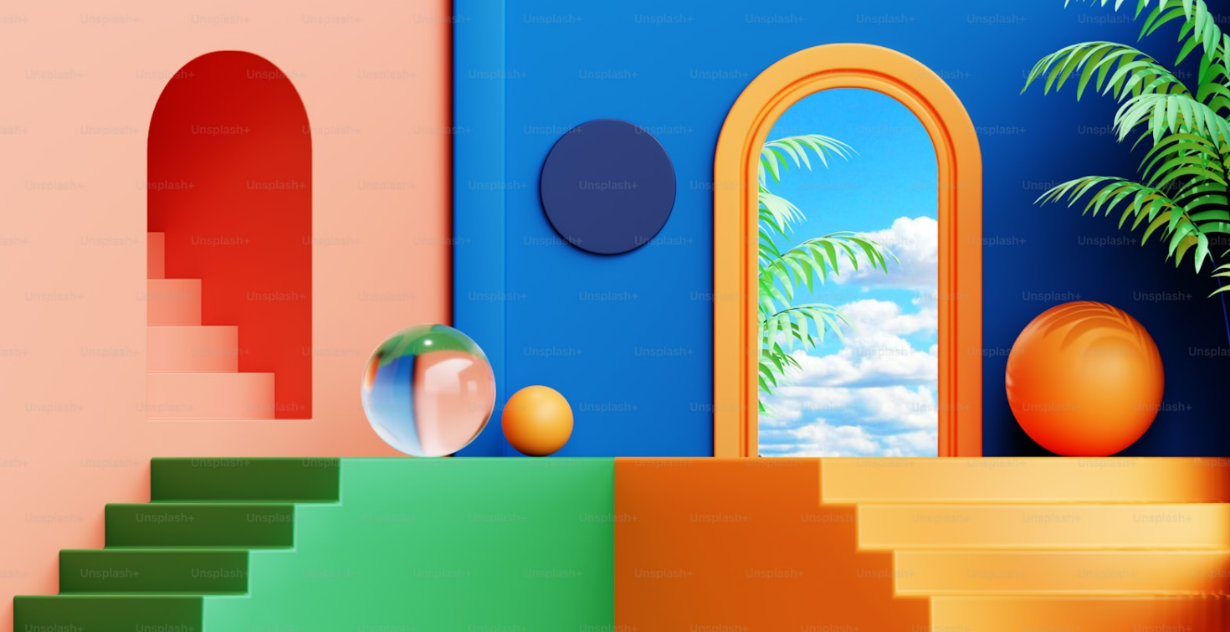
click at [432, 192] on img "Zoom out on this image" at bounding box center [615, 315] width 1232 height 739
click at [432, 192] on img "Zoom out on this image" at bounding box center [608, 316] width 809 height 485
click at [432, 192] on img "Zoom out on this image" at bounding box center [615, 315] width 1232 height 739
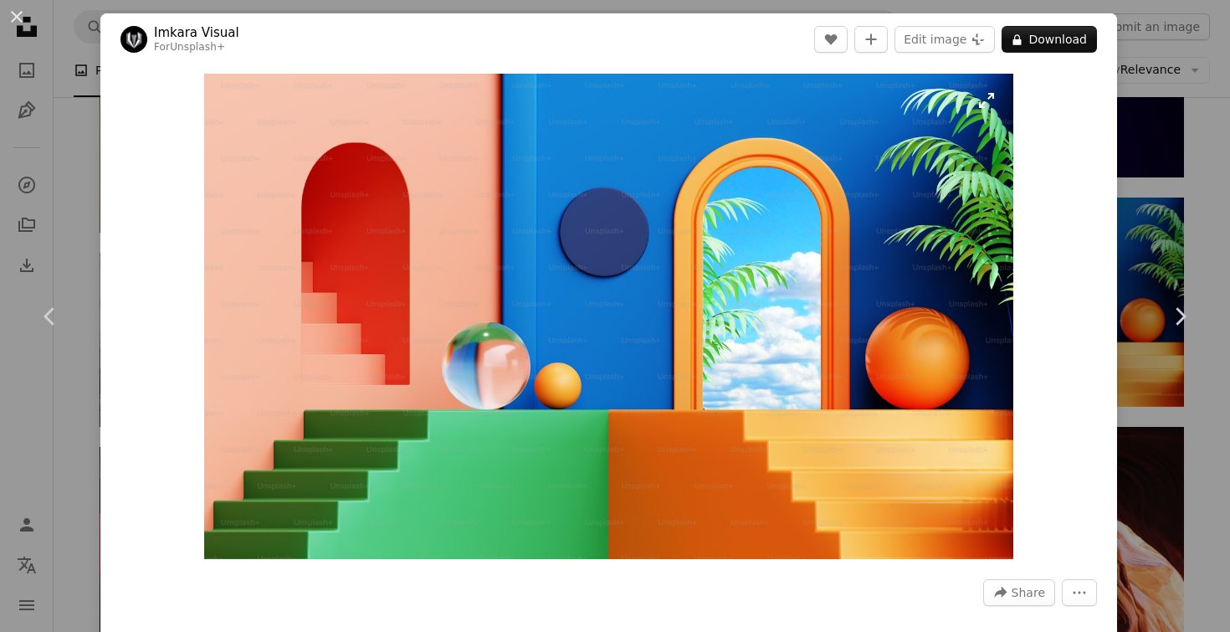
click at [532, 317] on img "Zoom in on this image" at bounding box center [608, 316] width 809 height 485
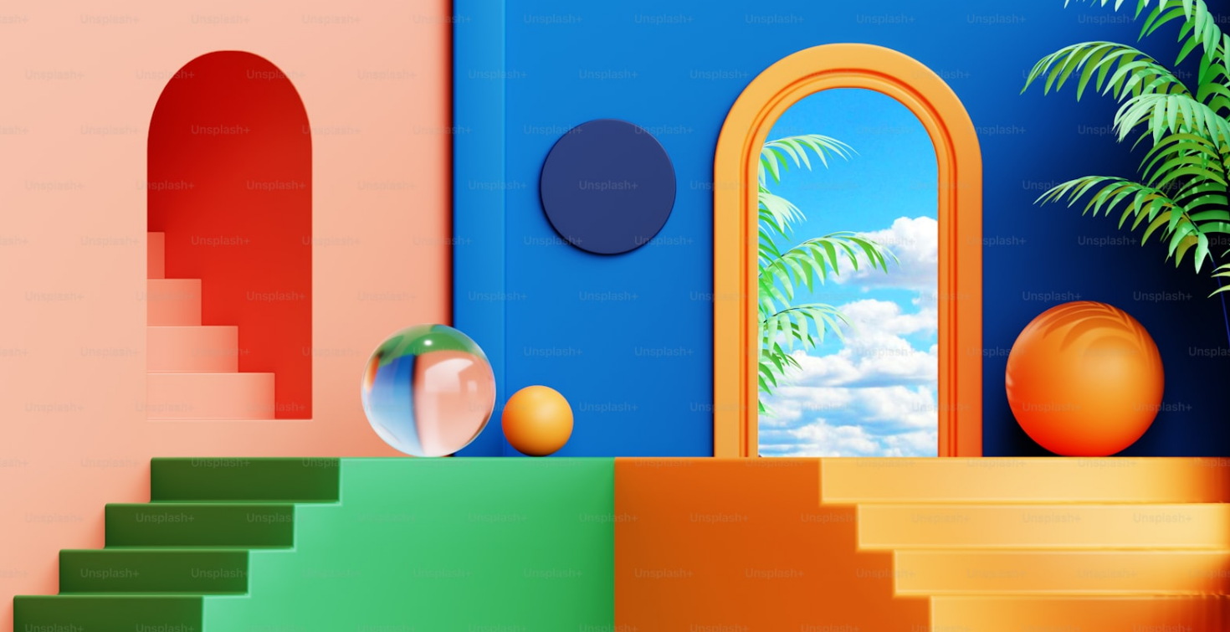
click at [532, 317] on img "Zoom out on this image" at bounding box center [615, 315] width 1232 height 739
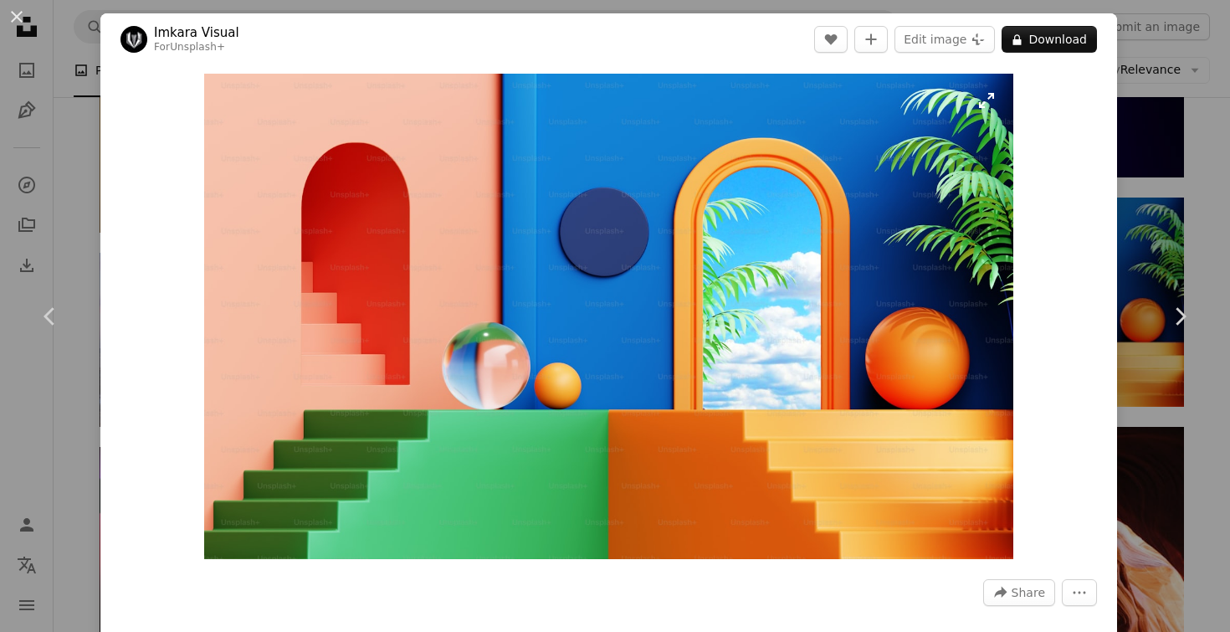
click at [532, 317] on img "Zoom in on this image" at bounding box center [608, 316] width 809 height 485
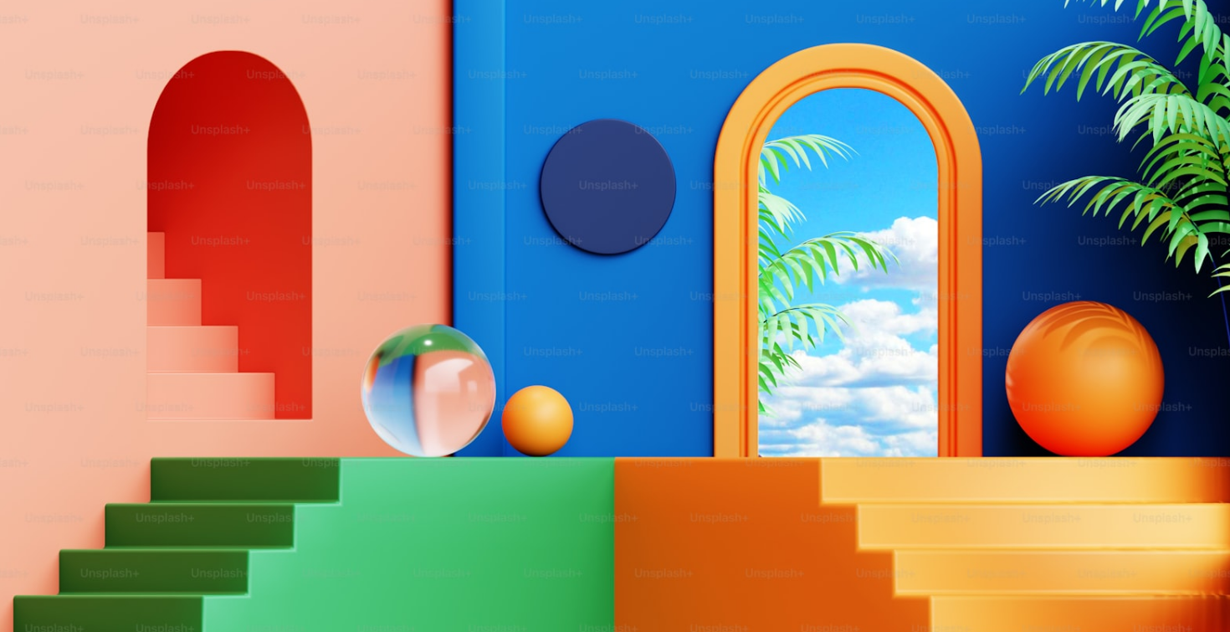
click at [532, 317] on img "Zoom out on this image" at bounding box center [615, 315] width 1232 height 739
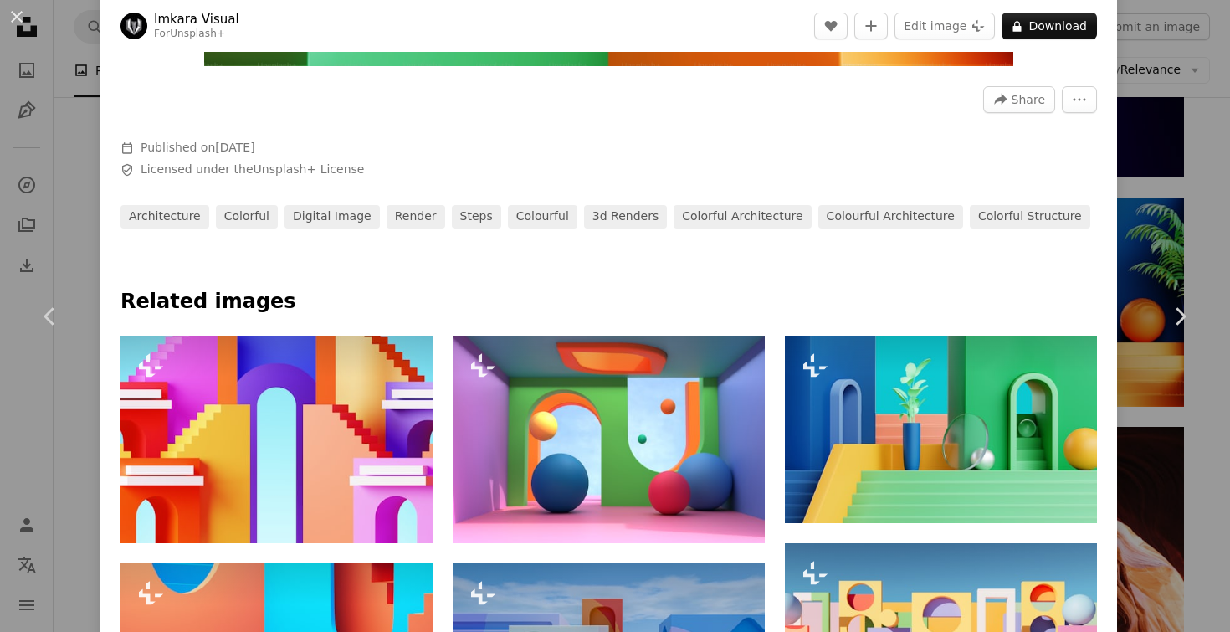
scroll to position [547, 0]
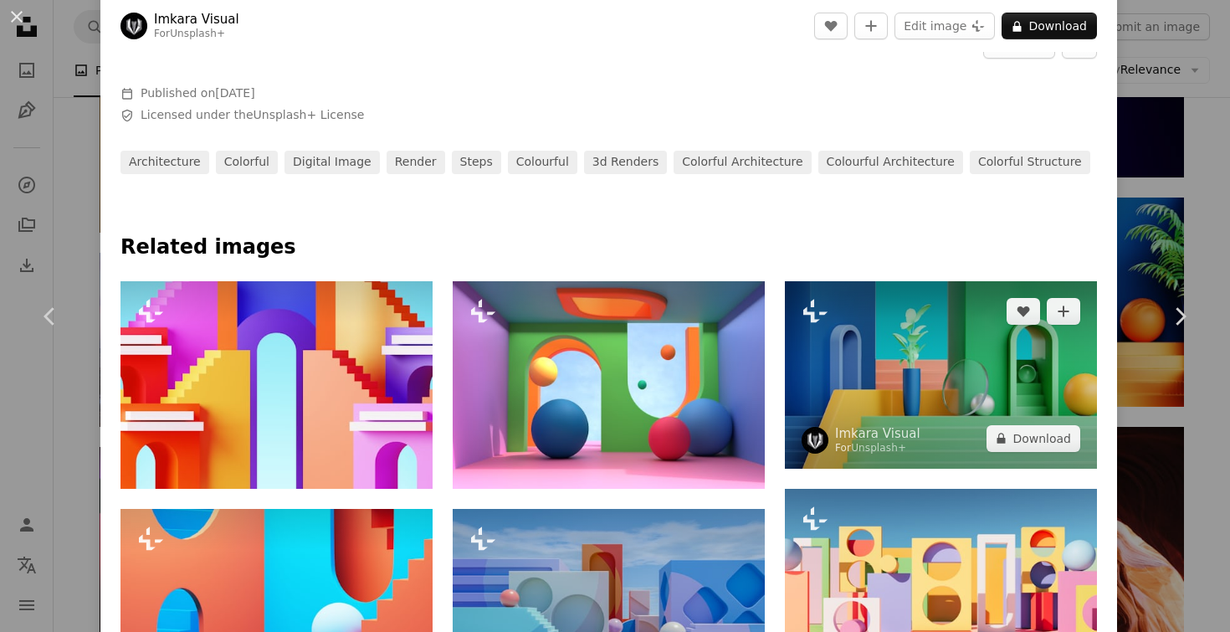
click at [910, 361] on img at bounding box center [941, 374] width 312 height 187
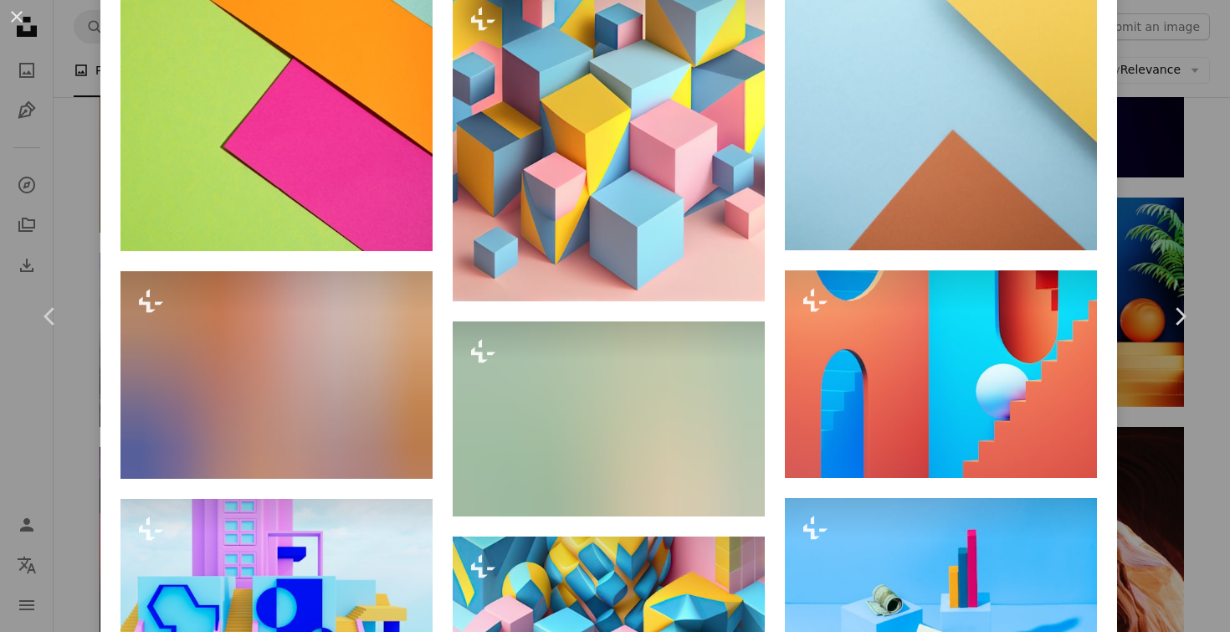
scroll to position [1484, 0]
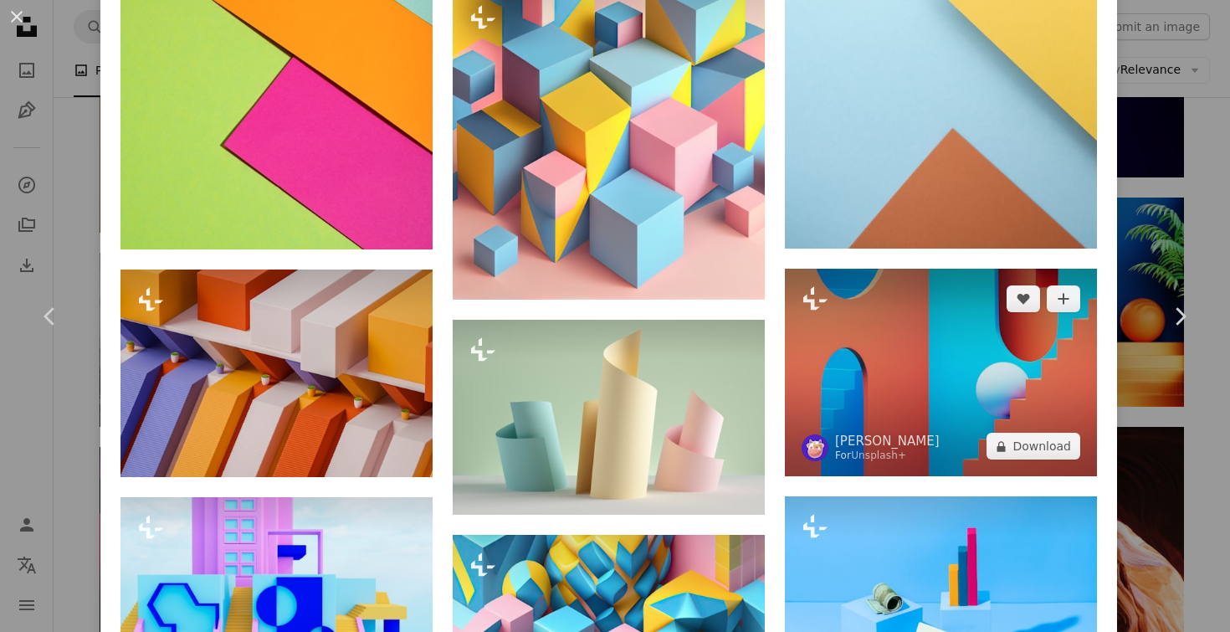
click at [893, 350] on img at bounding box center [941, 373] width 312 height 208
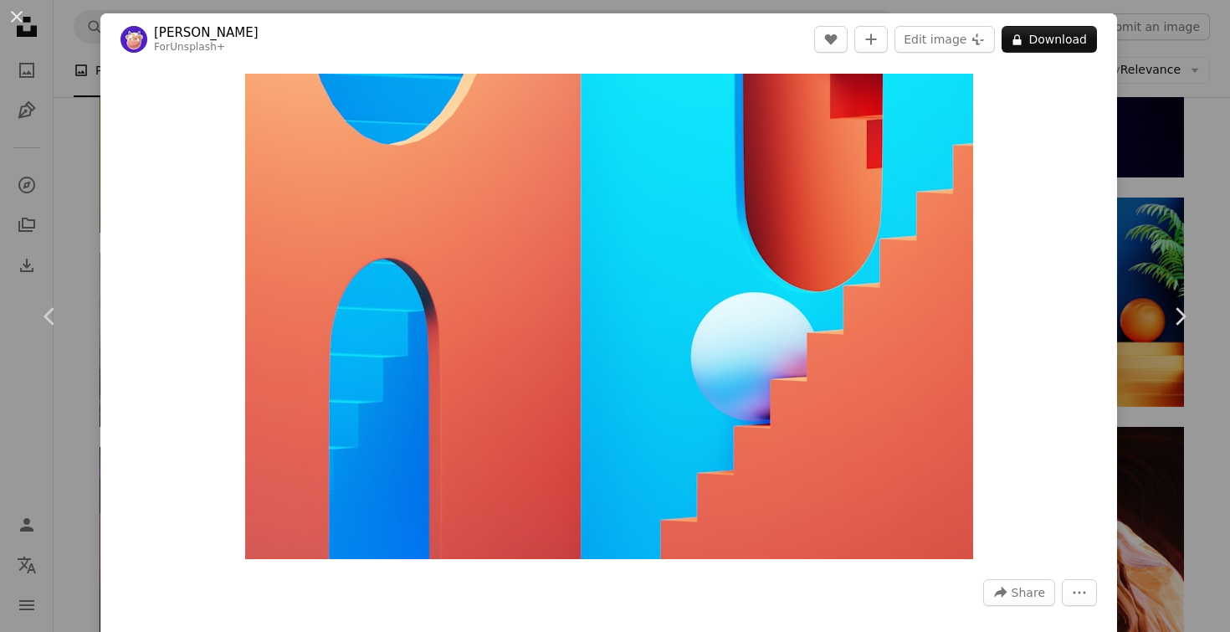
click at [893, 350] on img "Zoom in on this image" at bounding box center [609, 316] width 728 height 485
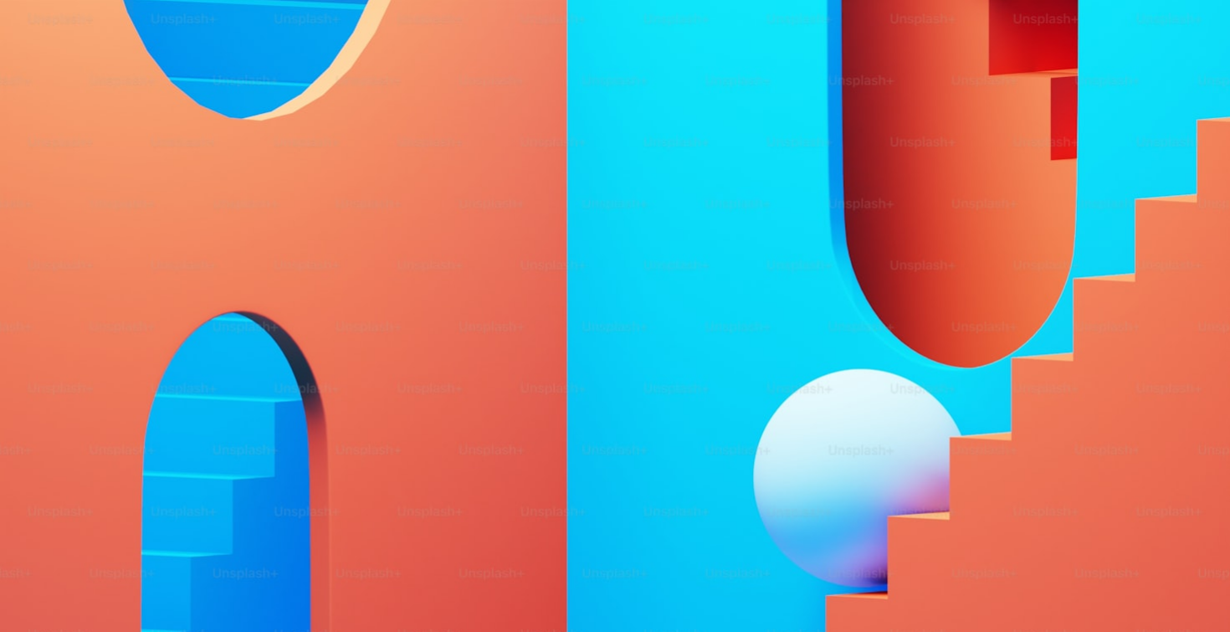
scroll to position [95, 0]
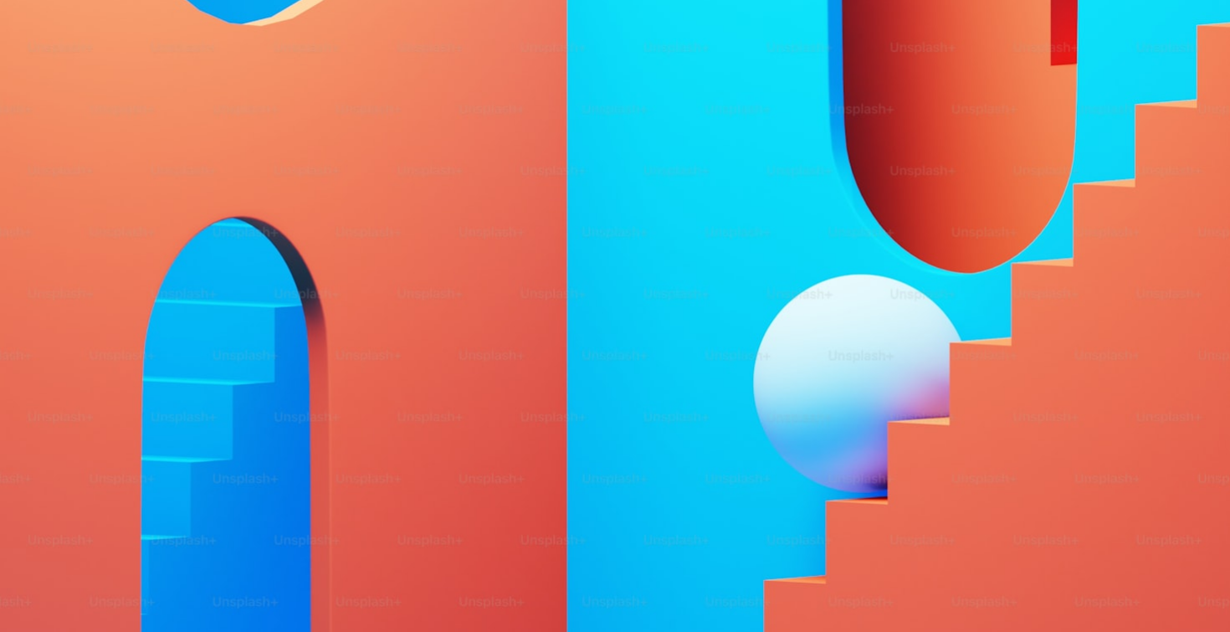
click at [893, 350] on img "Zoom out on this image" at bounding box center [615, 315] width 1232 height 821
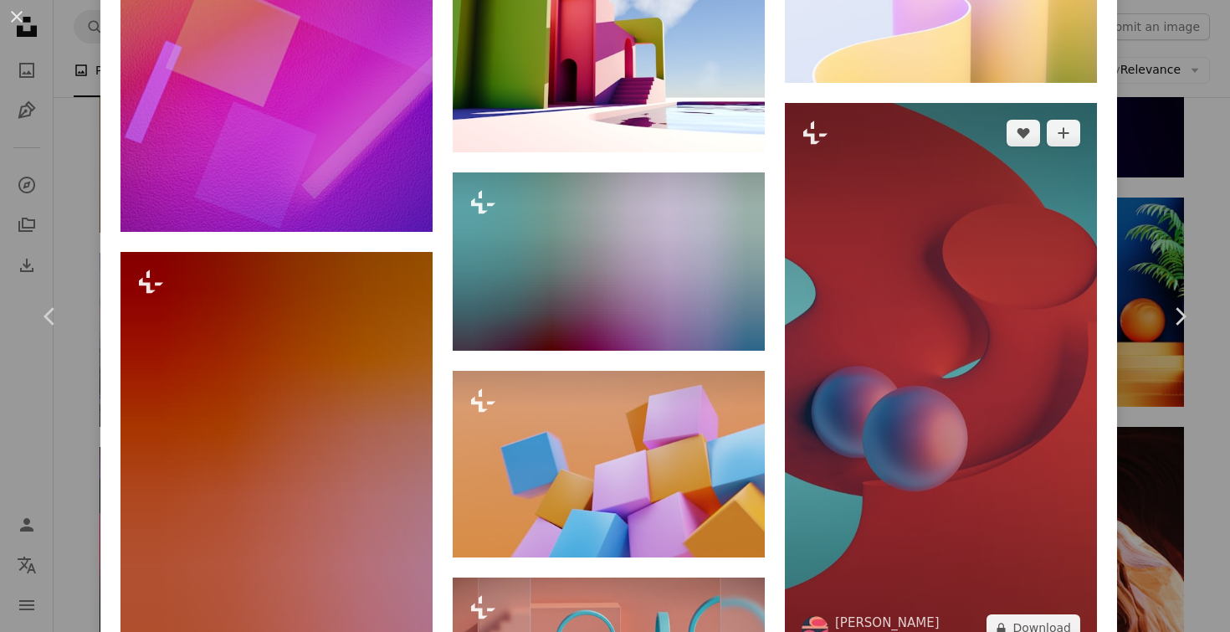
scroll to position [6633, 0]
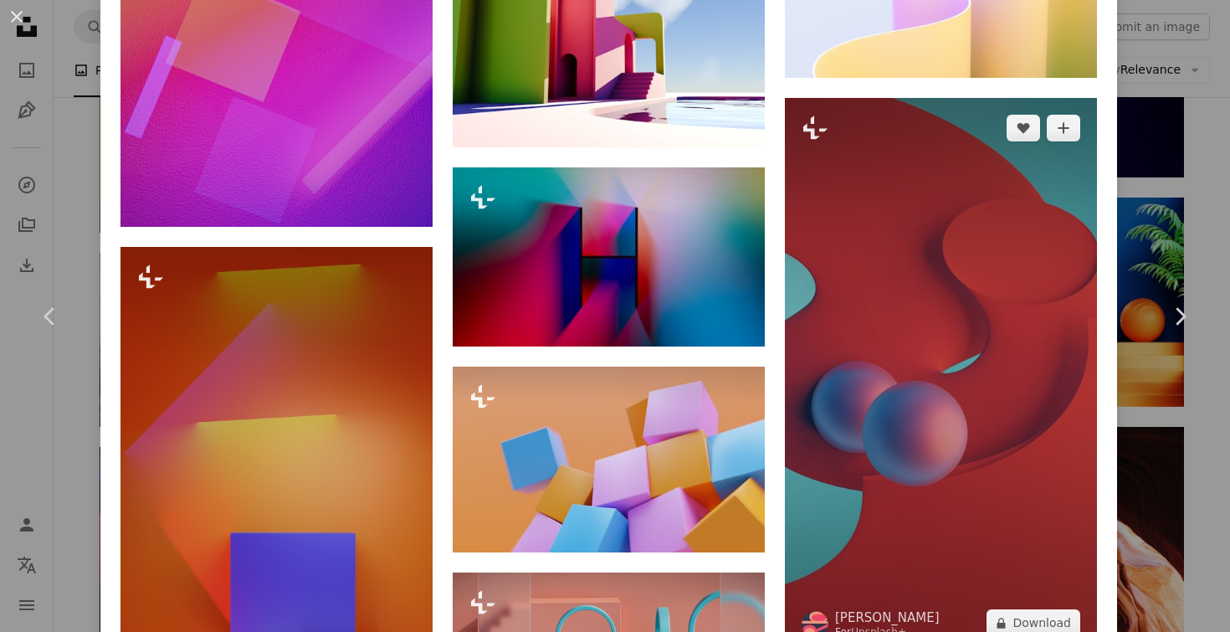
click at [936, 467] on img at bounding box center [941, 375] width 312 height 555
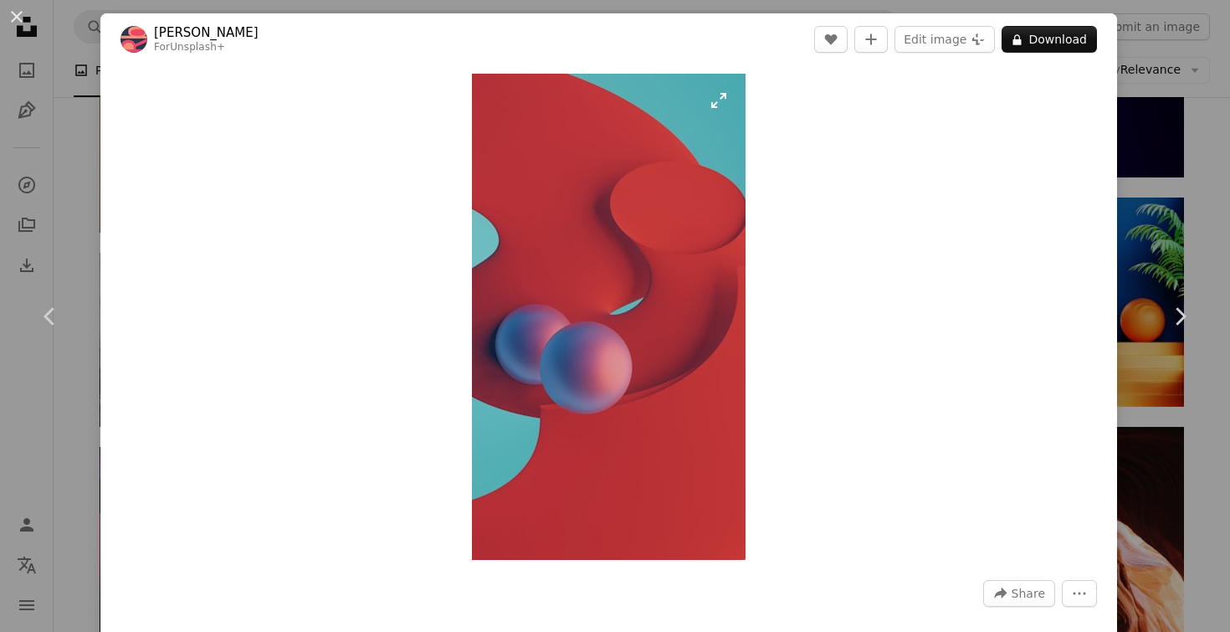
click at [635, 411] on img "Zoom in on this image" at bounding box center [609, 317] width 274 height 486
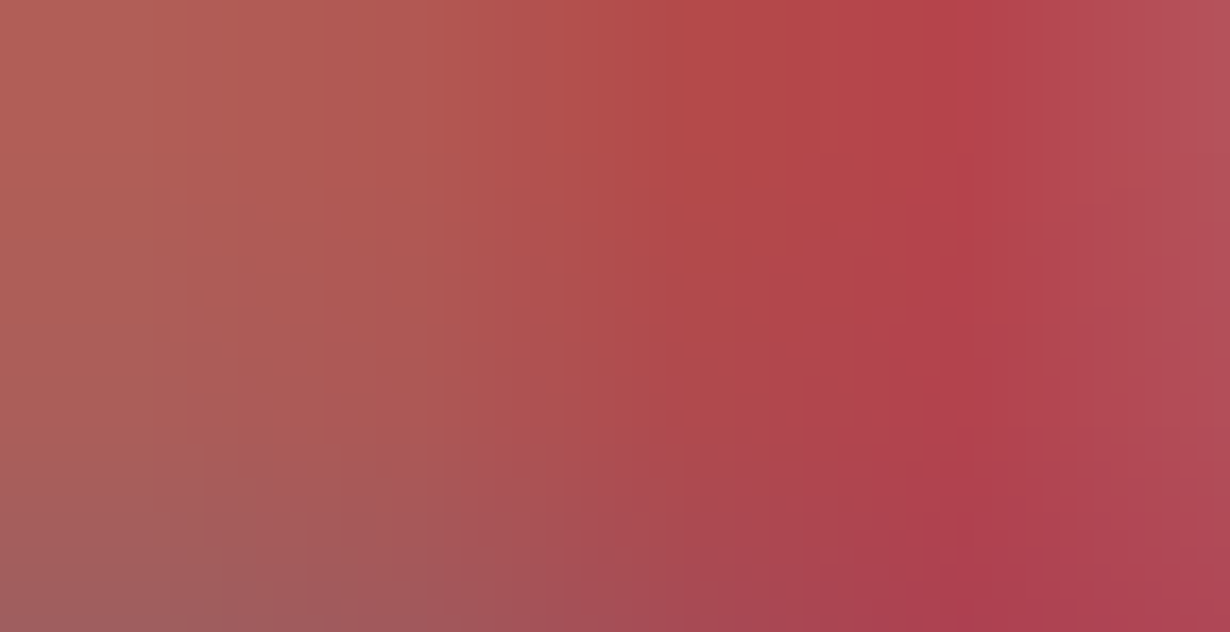
scroll to position [779, 0]
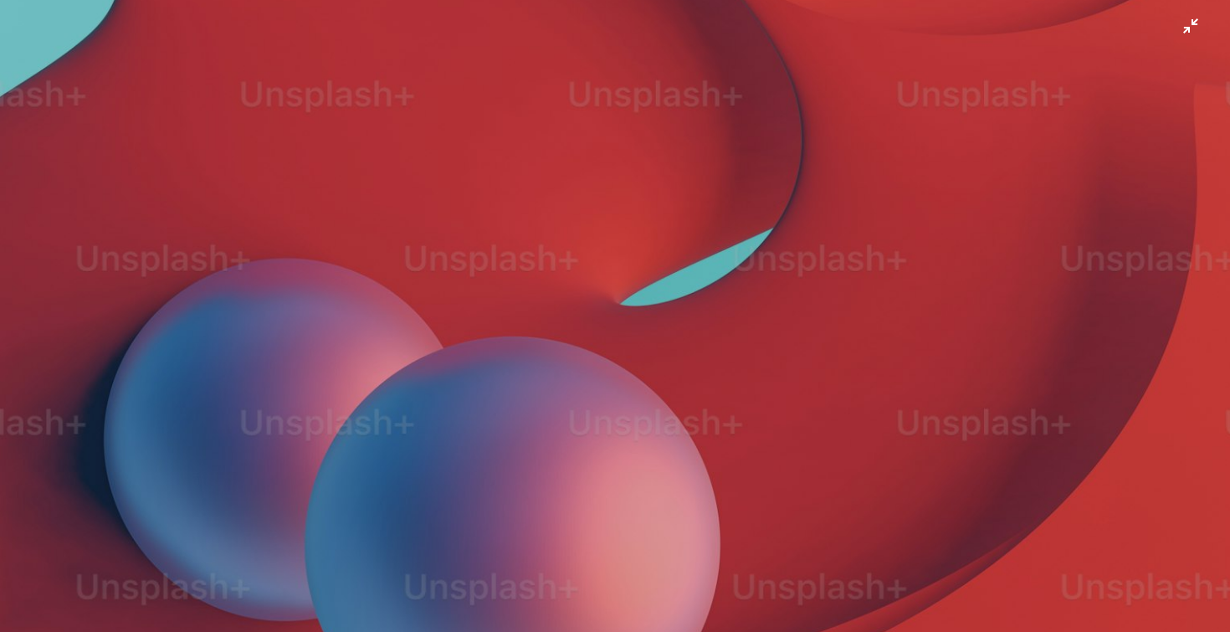
click at [409, 258] on img "Zoom out on this image" at bounding box center [615, 315] width 1232 height 2190
click at [409, 258] on div "Zoom in Zoom out" at bounding box center [608, 316] width 1017 height 503
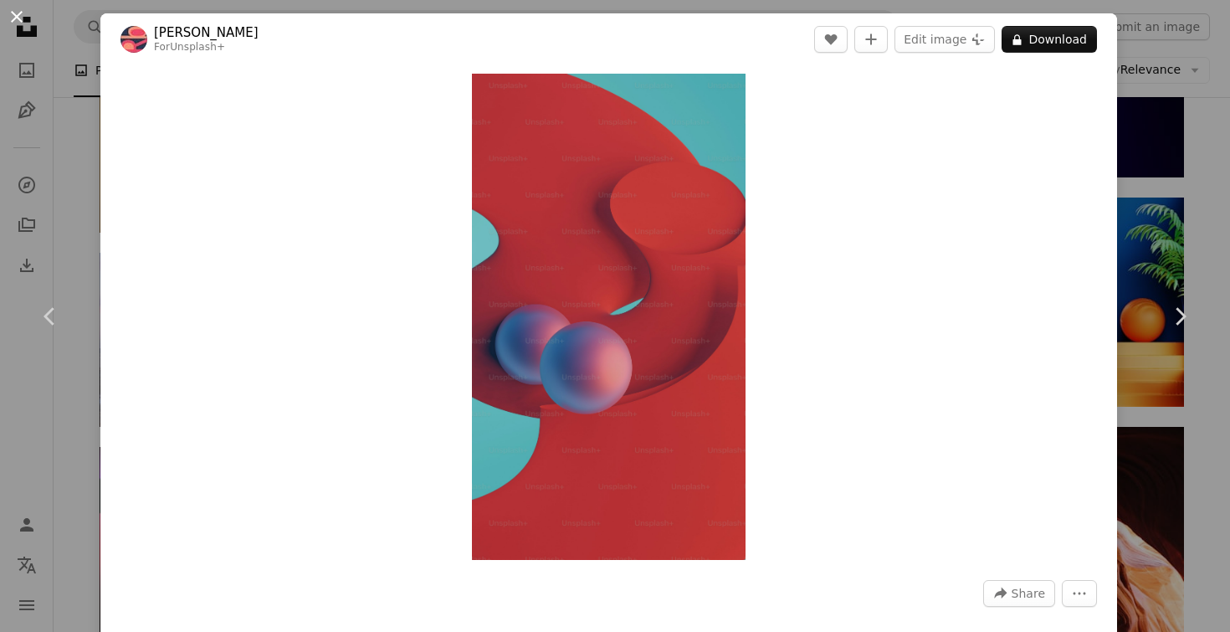
click at [18, 16] on button "An X shape" at bounding box center [17, 17] width 20 height 20
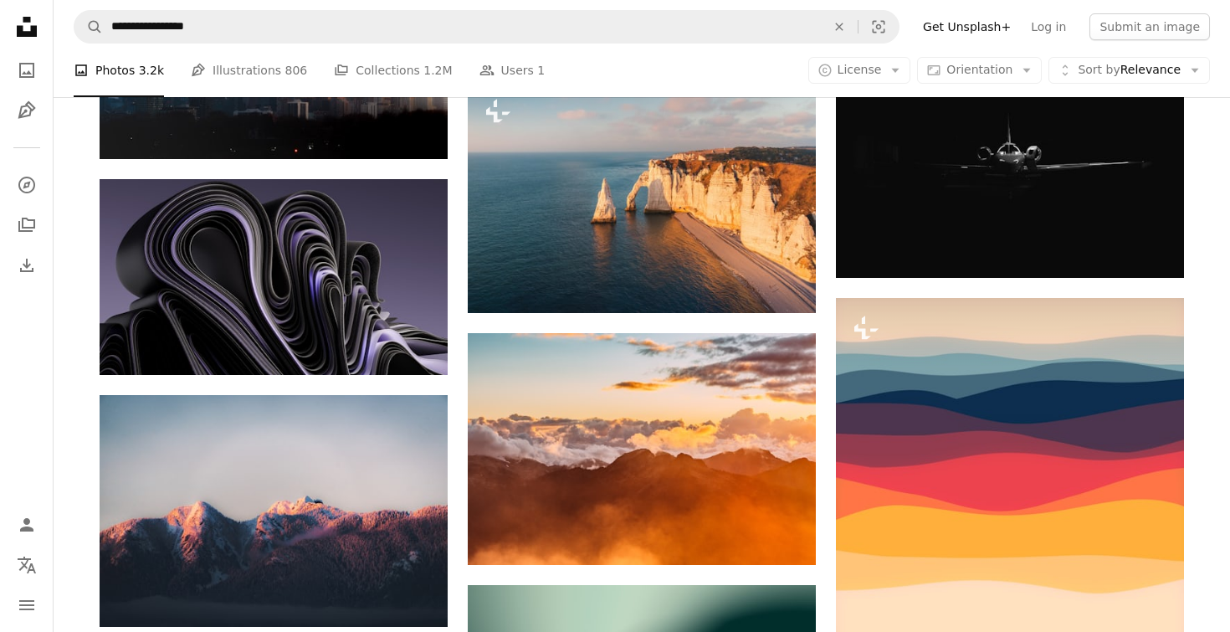
scroll to position [12888, 0]
